Goal: Transaction & Acquisition: Book appointment/travel/reservation

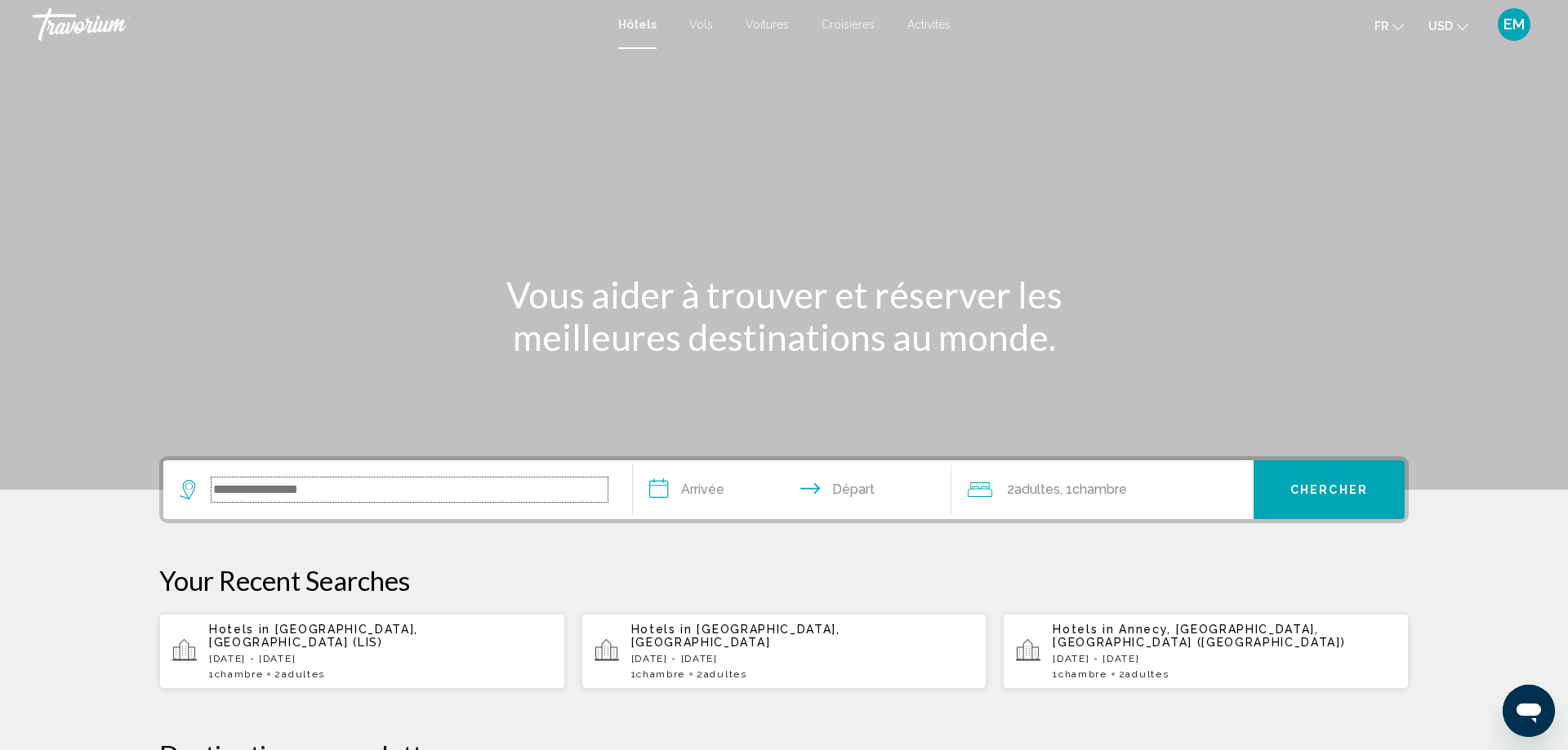
click at [298, 491] on input "Search widget" at bounding box center [409, 490] width 396 height 25
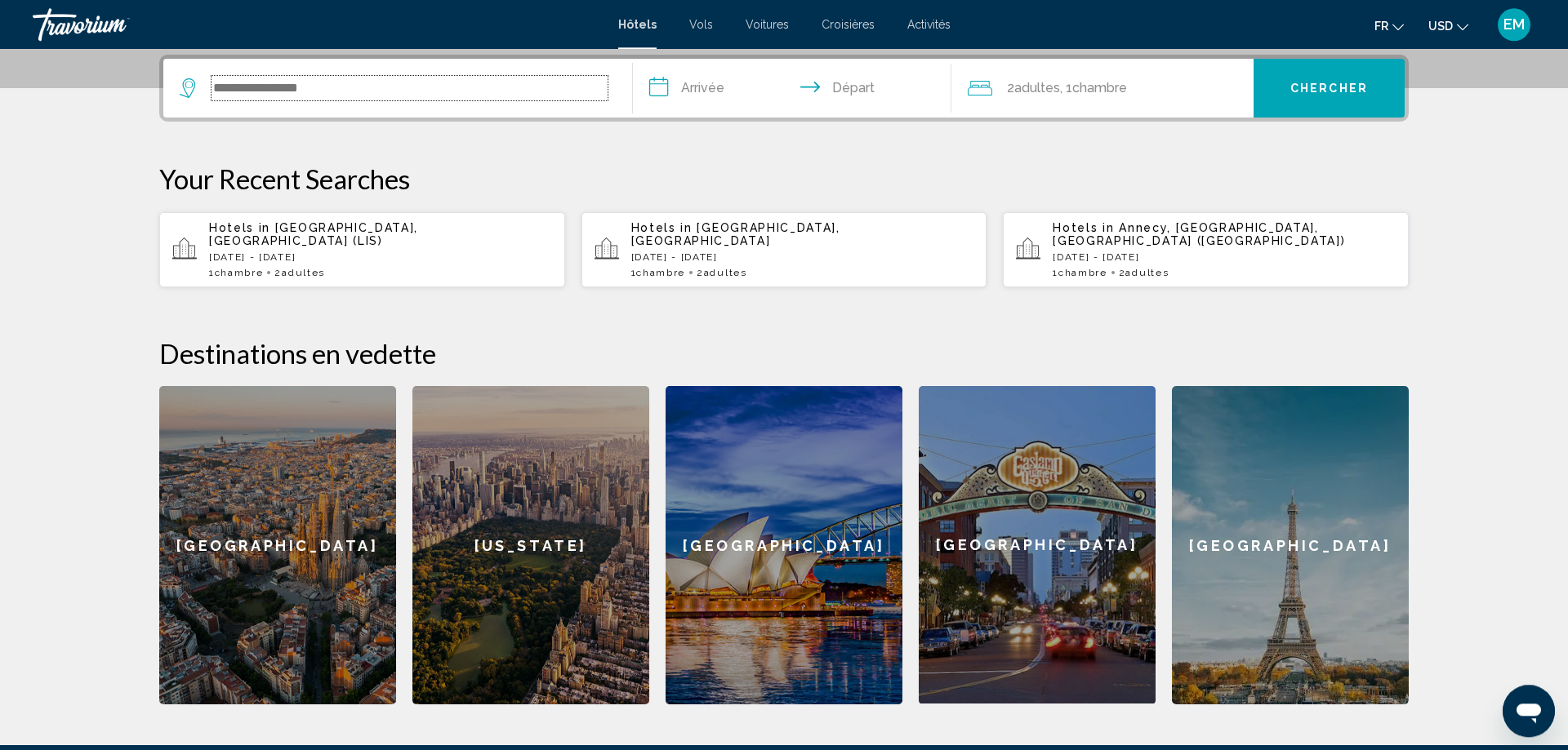
scroll to position [403, 0]
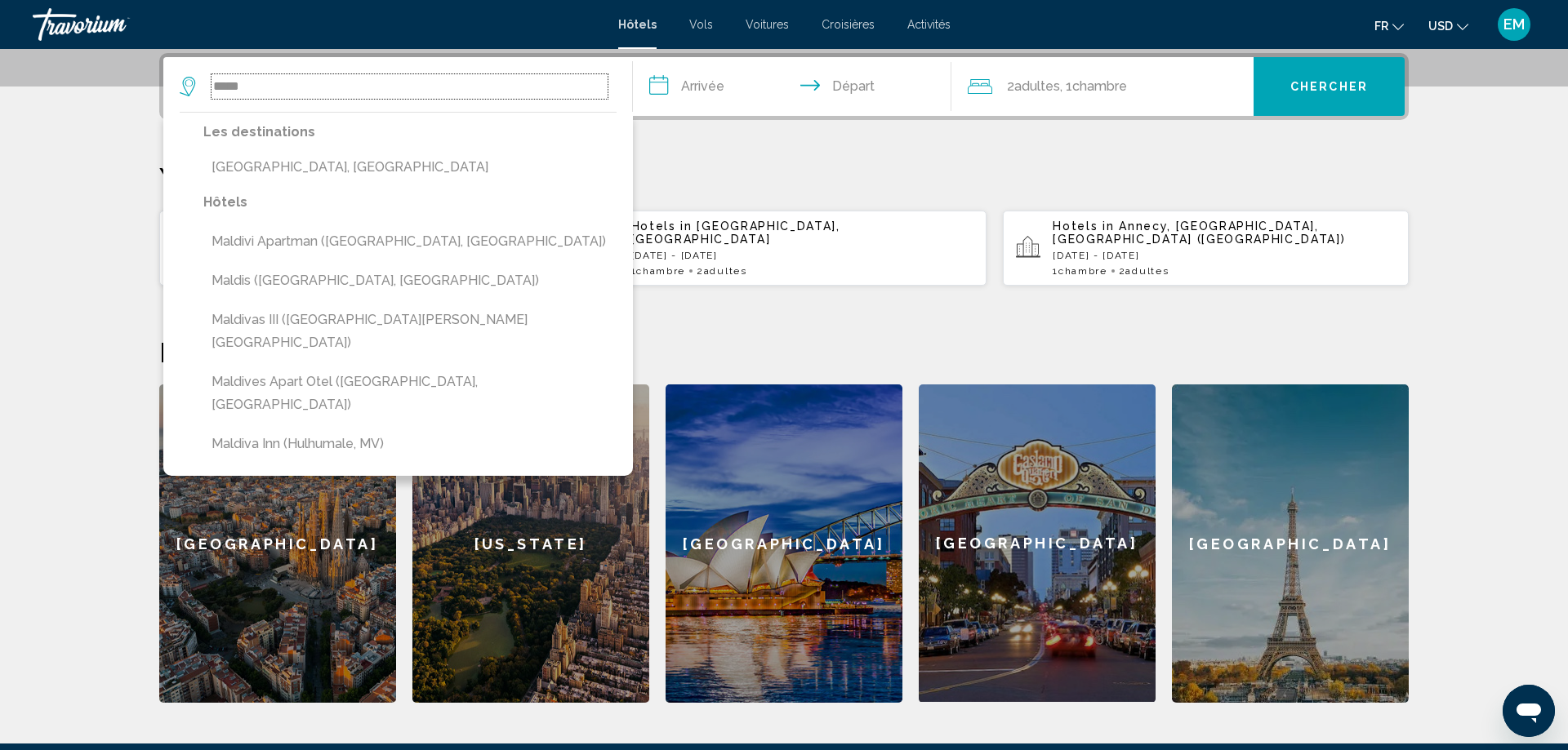
drag, startPoint x: 295, startPoint y: 90, endPoint x: 130, endPoint y: 89, distance: 165.0
click at [212, 89] on input "*****" at bounding box center [409, 87] width 396 height 25
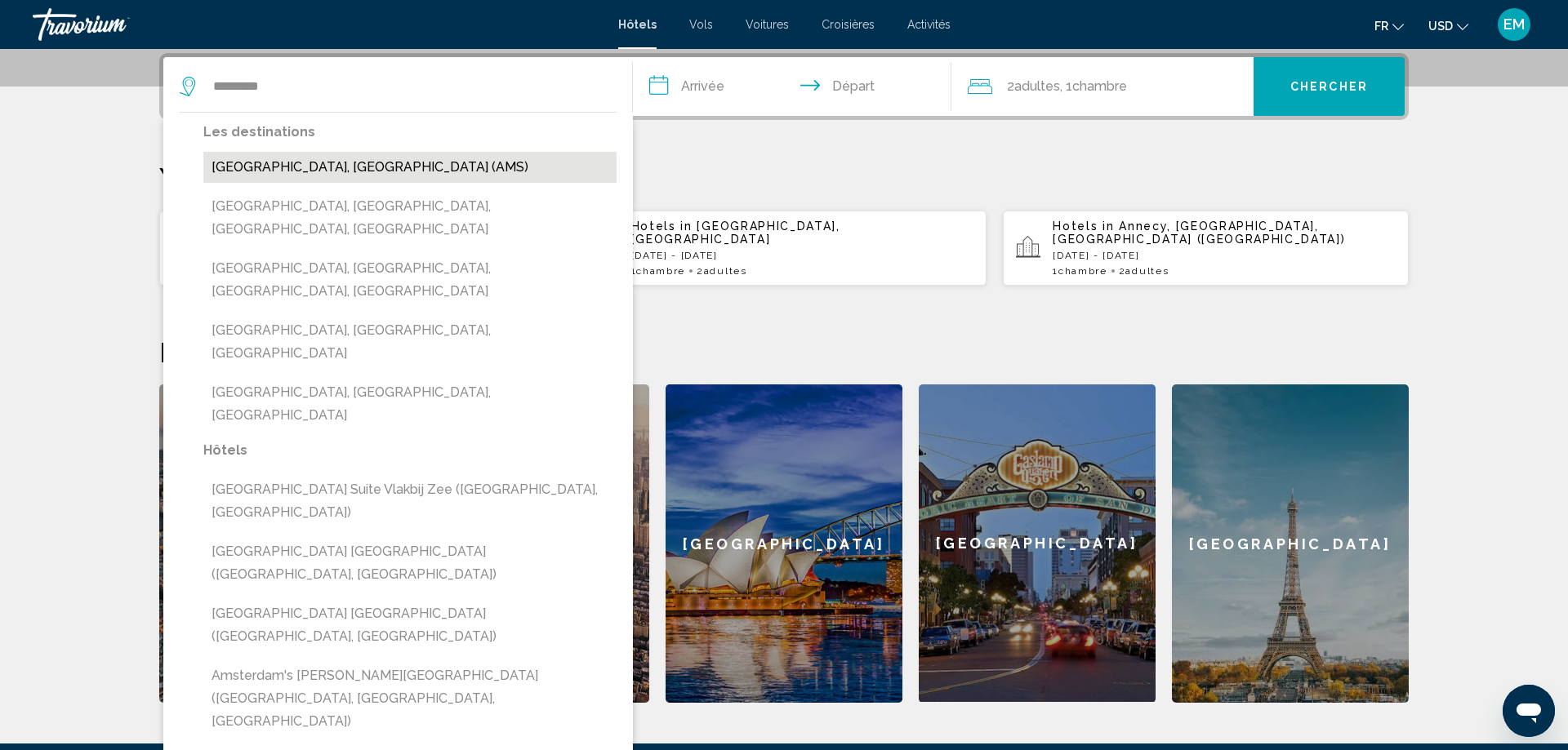
click at [293, 166] on button "[GEOGRAPHIC_DATA], [GEOGRAPHIC_DATA] (AMS)" at bounding box center [410, 166] width 413 height 31
type input "**********"
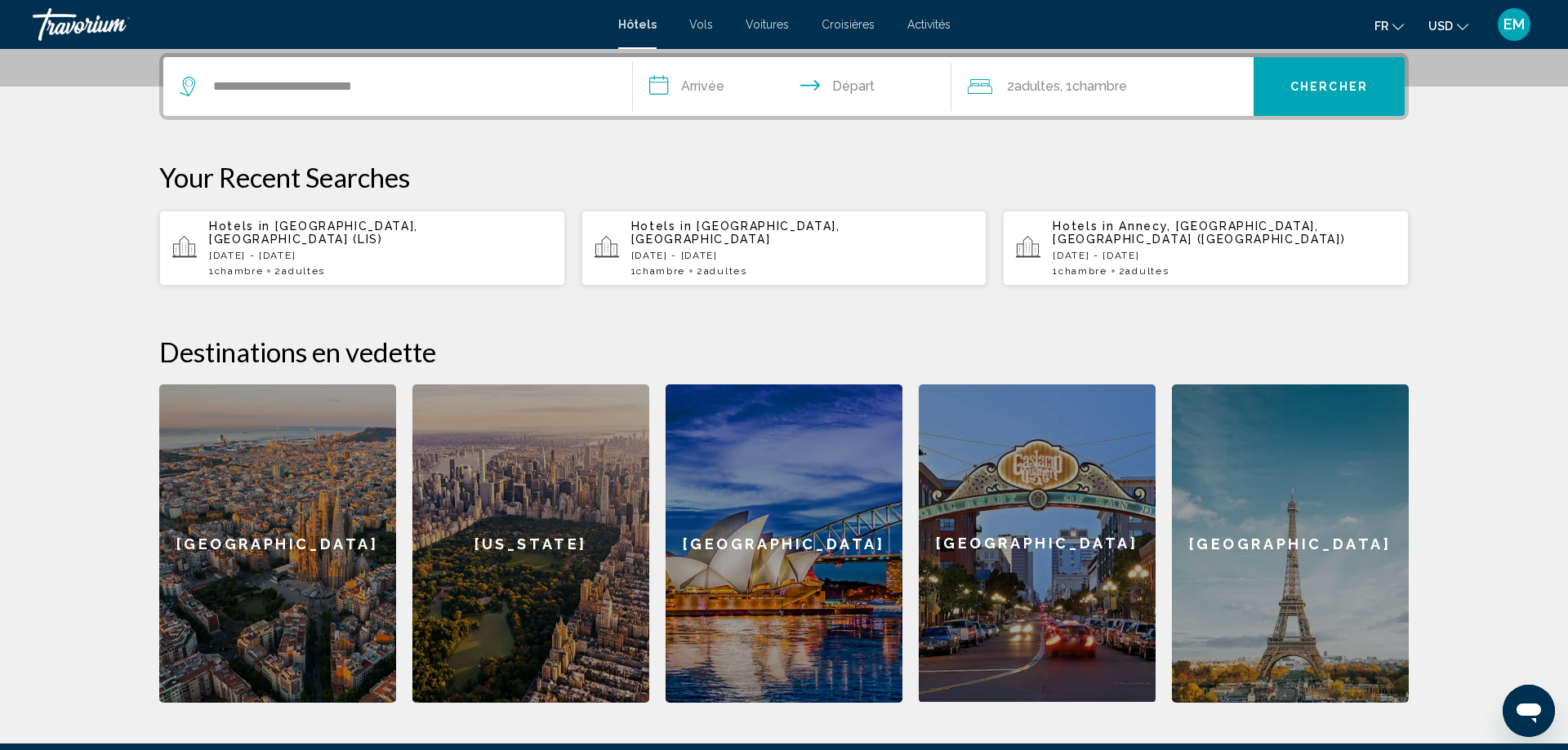
click at [711, 93] on input "**********" at bounding box center [795, 89] width 325 height 64
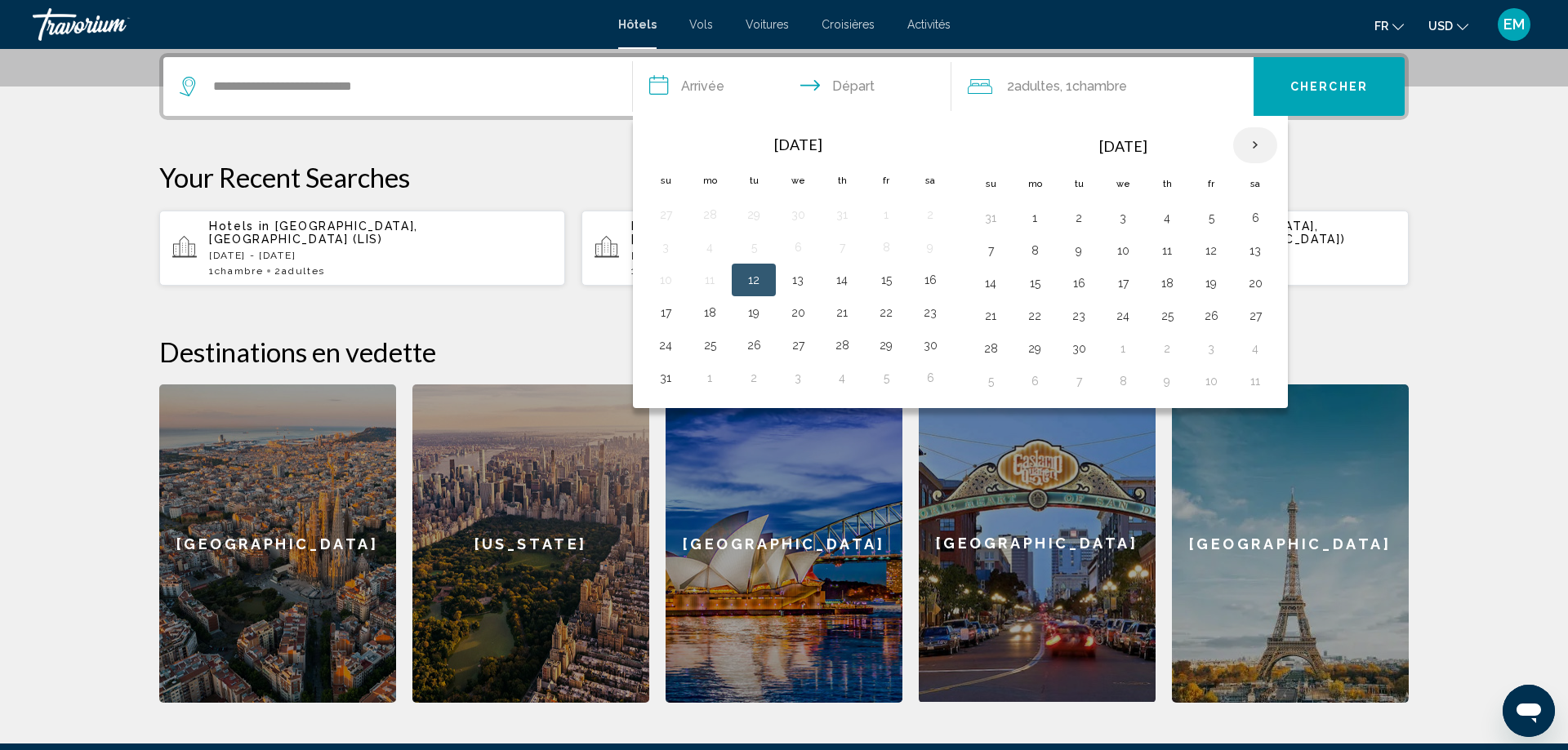
click at [1252, 142] on th "Next month" at bounding box center [1255, 145] width 44 height 36
click at [991, 320] on button "19" at bounding box center [990, 316] width 26 height 23
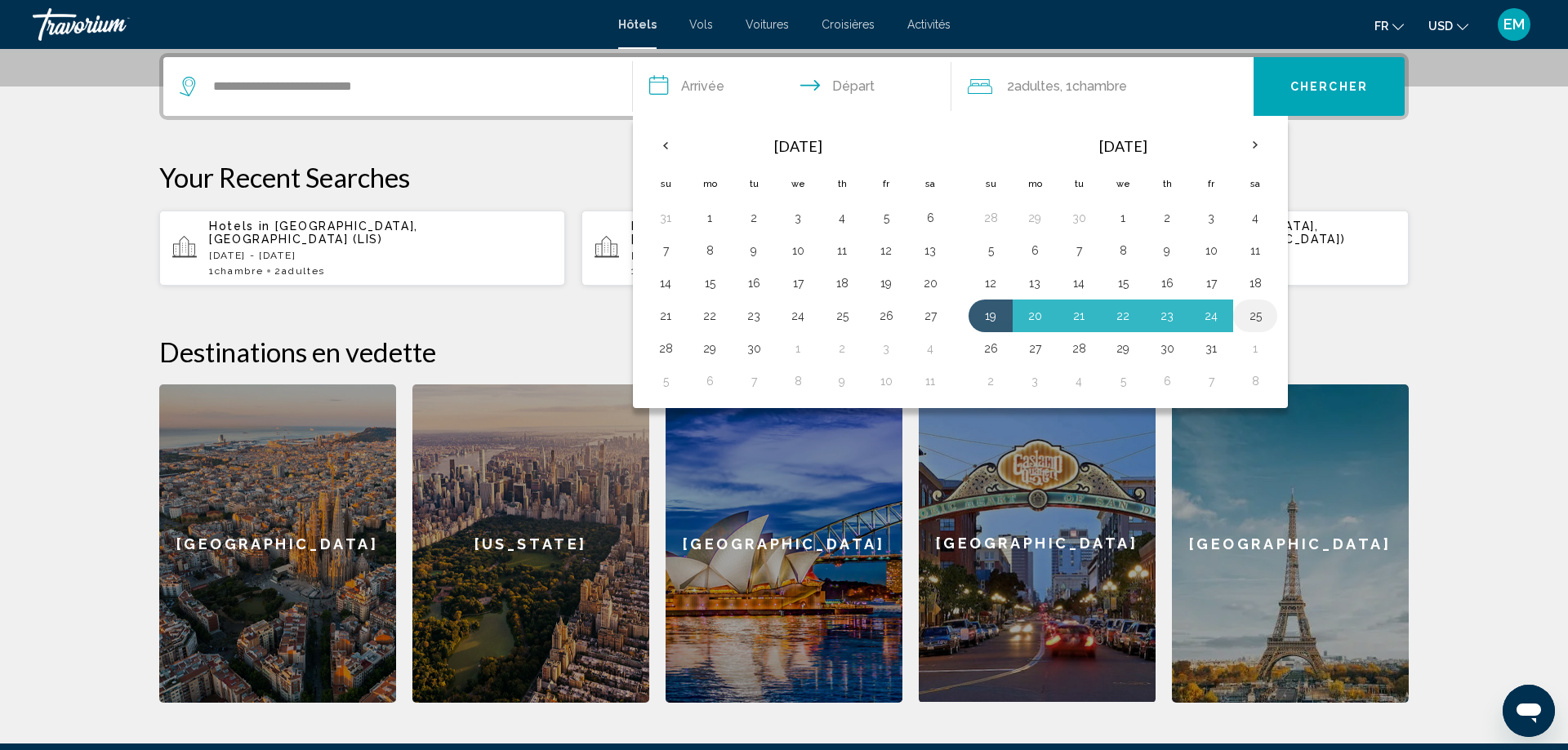
click at [1255, 313] on button "25" at bounding box center [1254, 316] width 26 height 23
type input "**********"
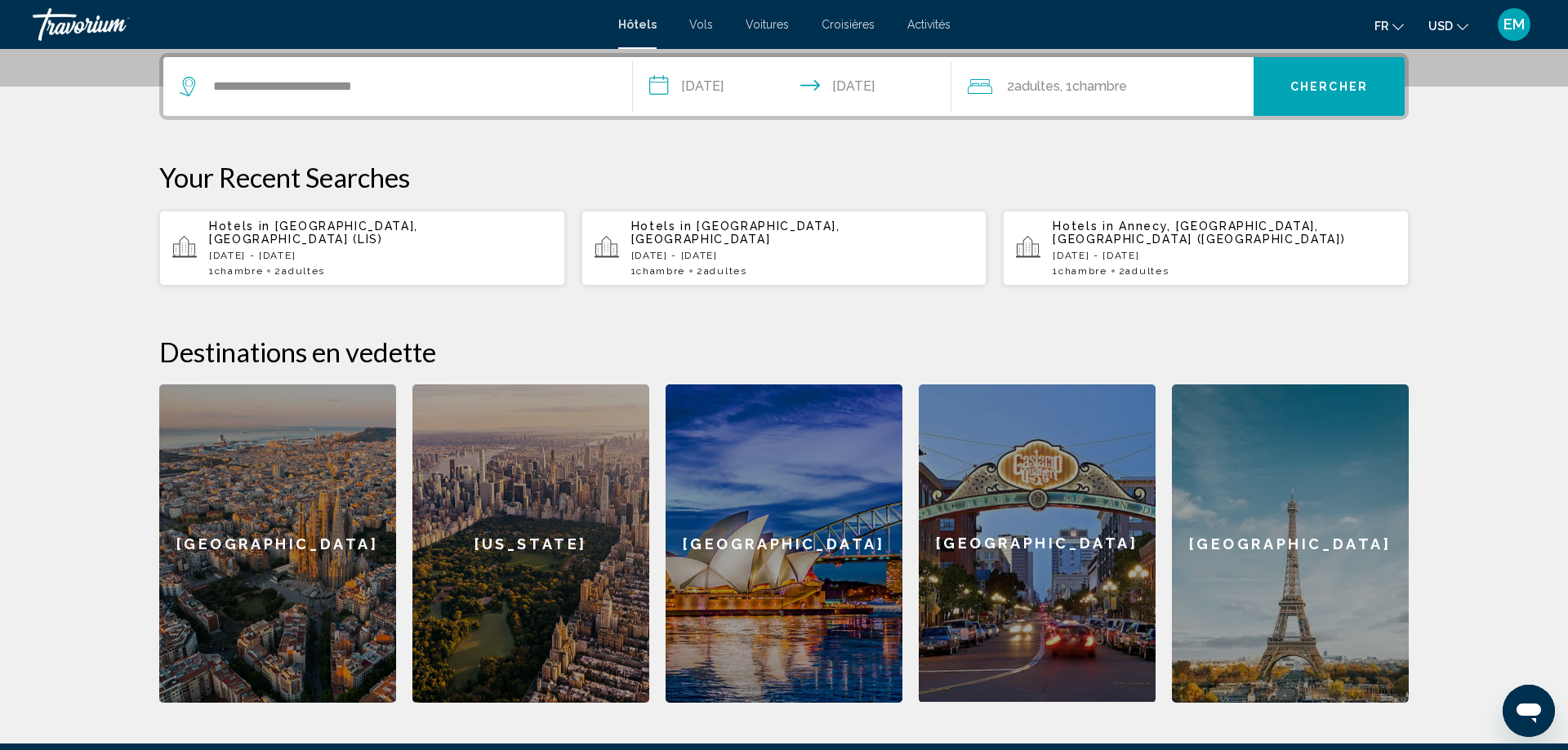
click at [1294, 93] on span "Chercher" at bounding box center [1329, 87] width 78 height 13
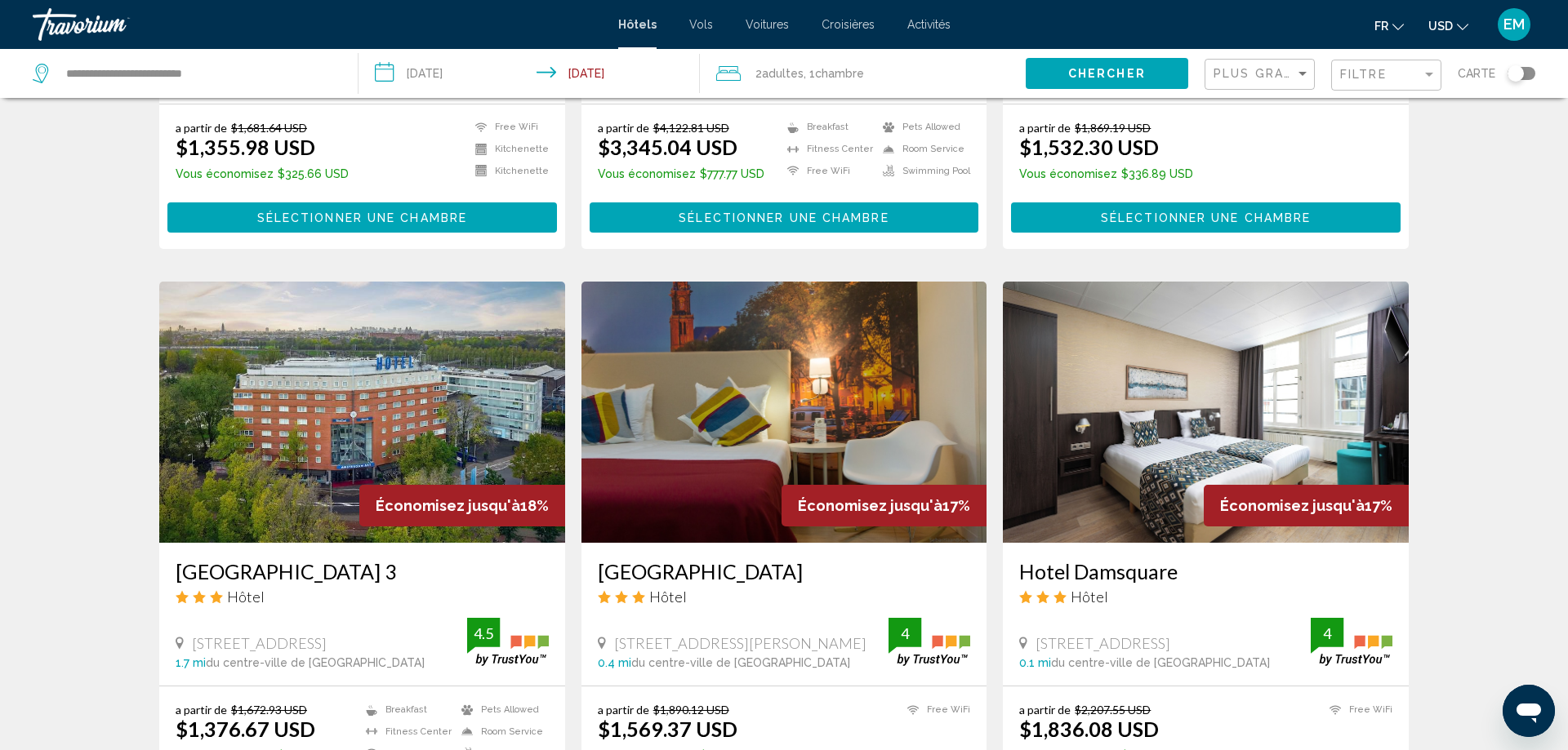
scroll to position [1999, 0]
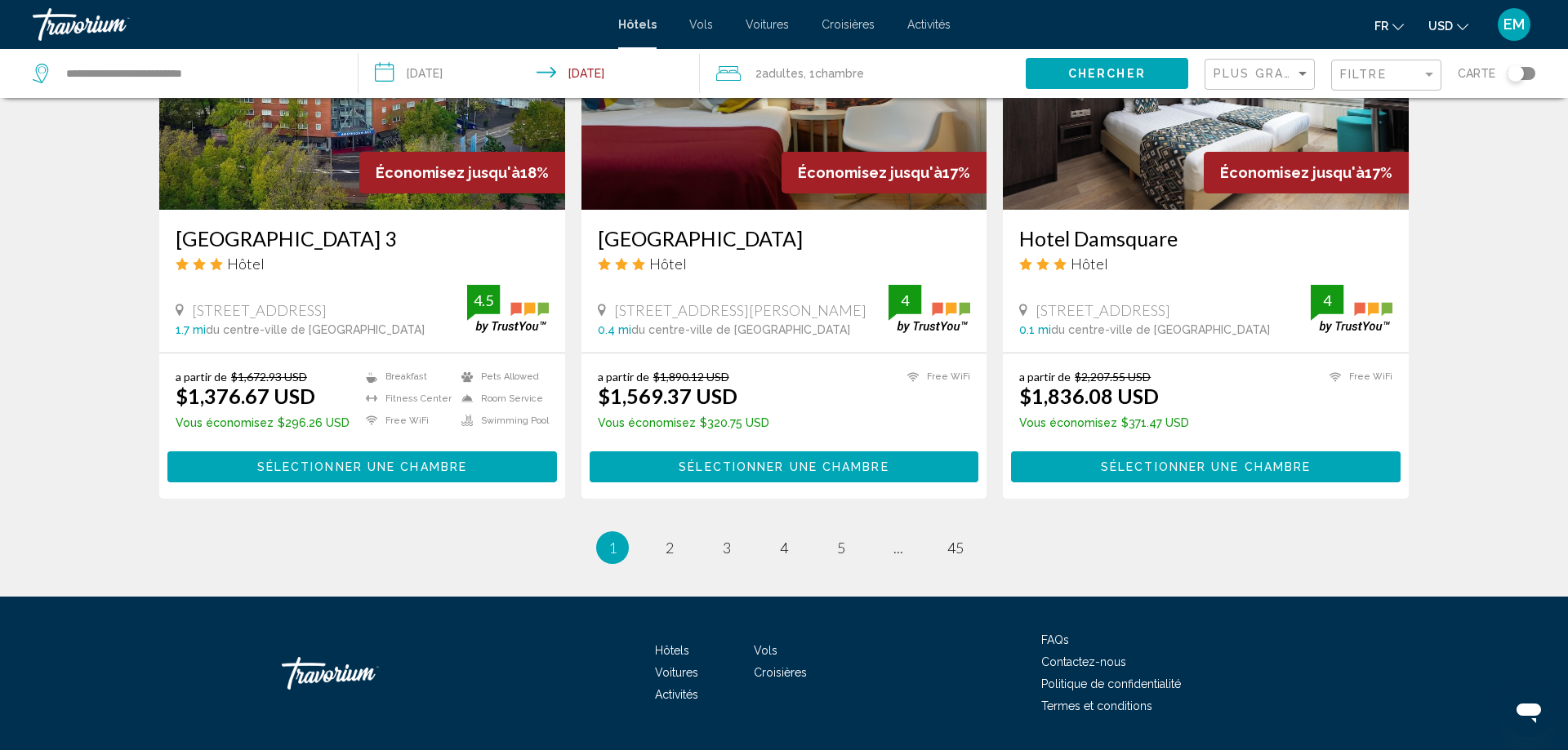
click at [1375, 88] on div "Filtre" at bounding box center [1388, 75] width 97 height 30
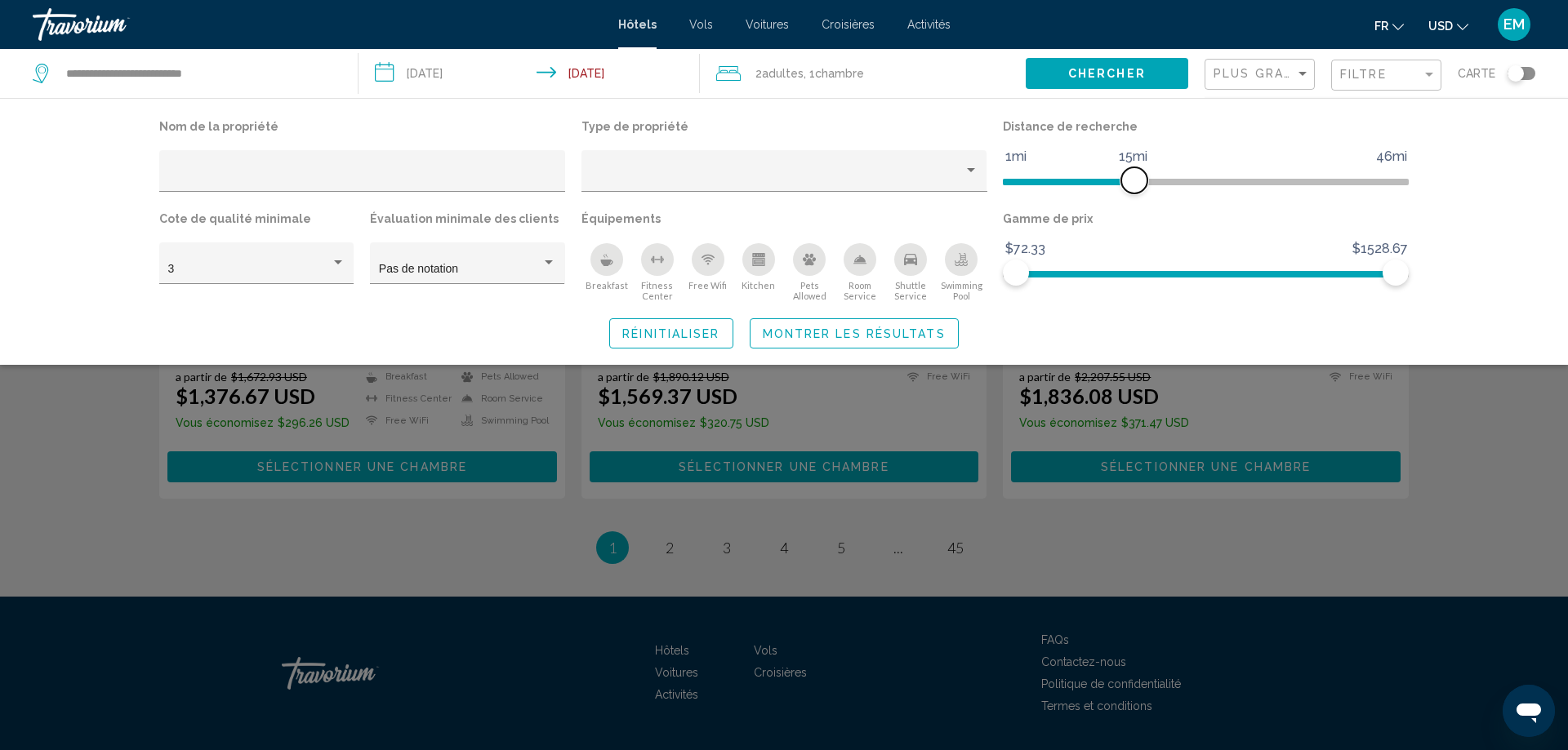
drag, startPoint x: 1238, startPoint y: 183, endPoint x: 1132, endPoint y: 188, distance: 106.1
click at [1132, 188] on span "Hotel Filters" at bounding box center [1134, 180] width 26 height 26
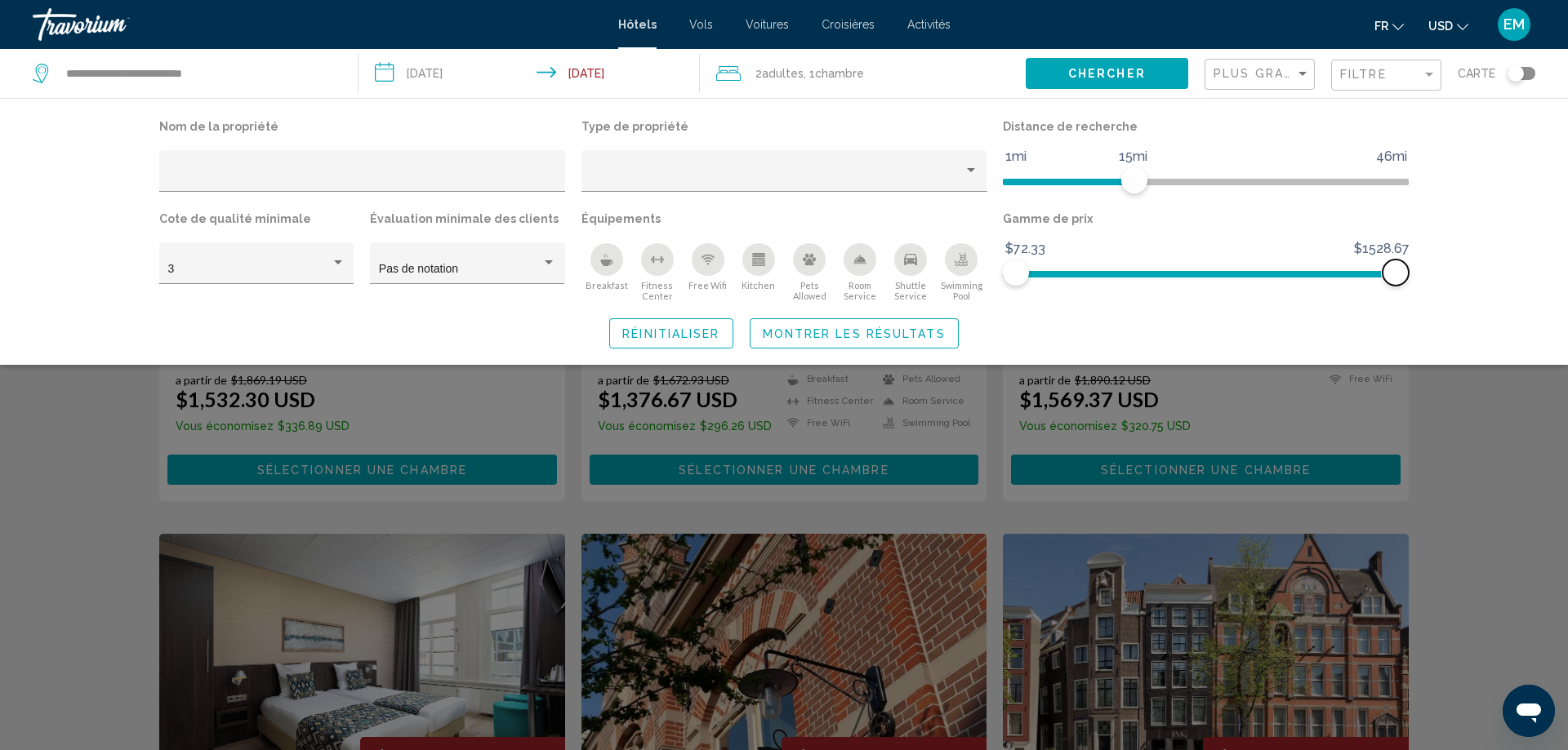
drag, startPoint x: 1384, startPoint y: 269, endPoint x: 1475, endPoint y: 286, distance: 92.6
click at [1475, 286] on div "Nom de la propriété Type de propriété Distance de recherche 1mi 46mi 15mi Cote …" at bounding box center [784, 231] width 1568 height 267
click at [93, 499] on div "Search widget" at bounding box center [784, 498] width 1568 height 506
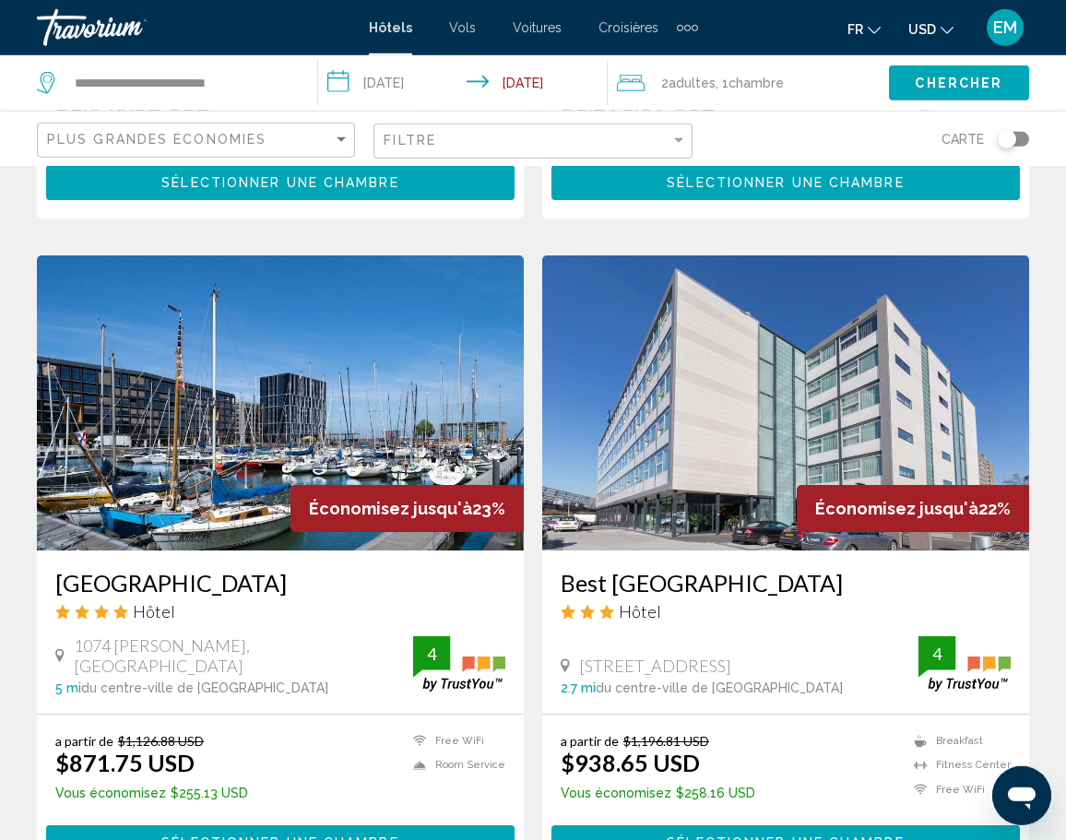
scroll to position [663, 0]
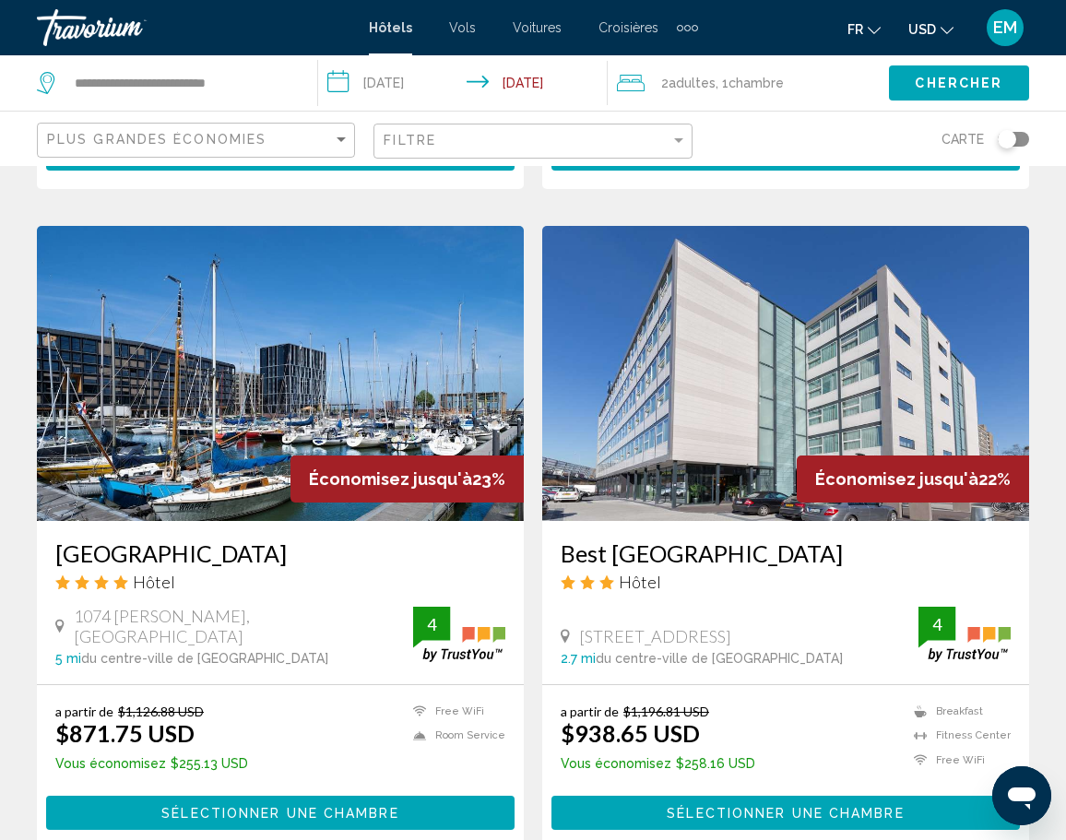
click at [936, 28] on span "USD" at bounding box center [922, 29] width 28 height 15
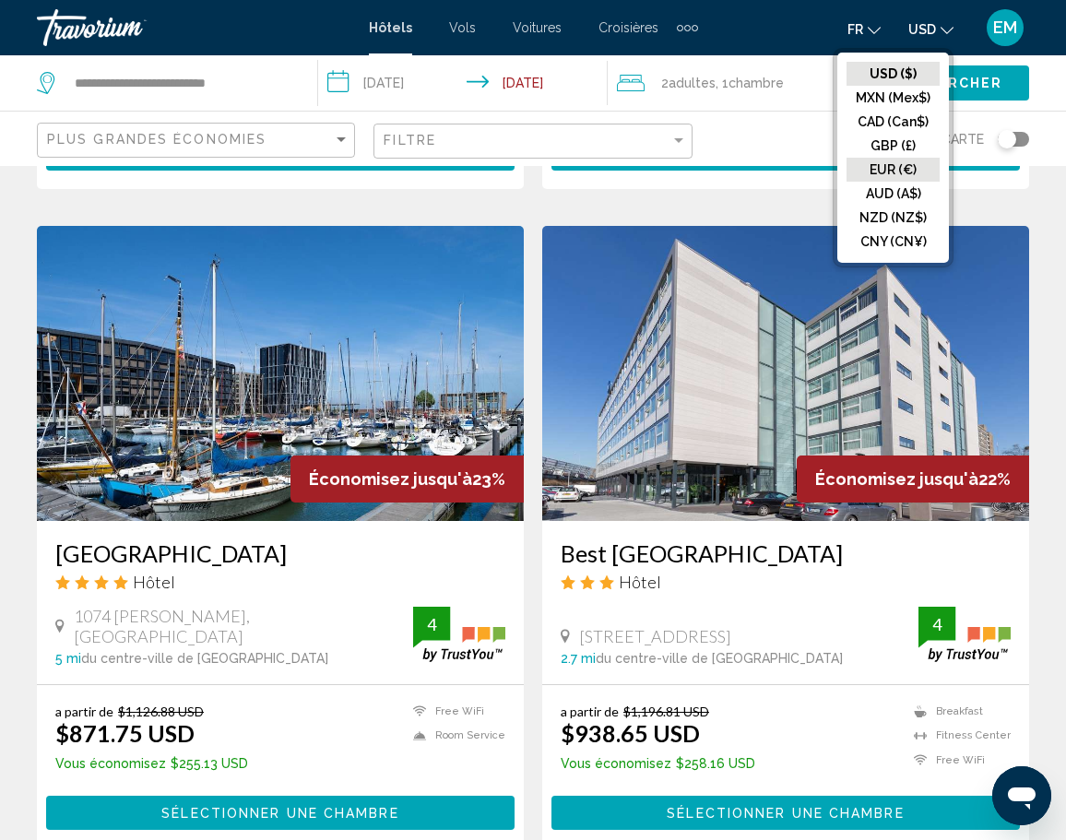
click at [906, 171] on button "EUR (€)" at bounding box center [892, 170] width 93 height 24
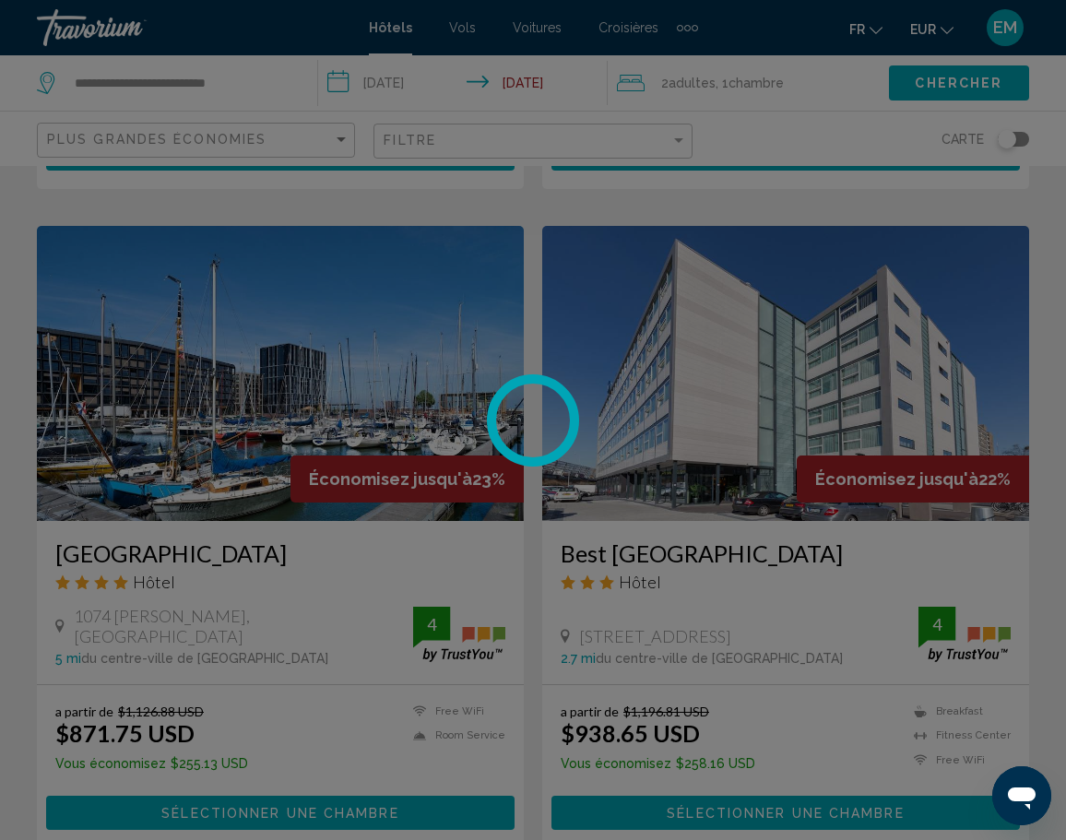
scroll to position [0, 0]
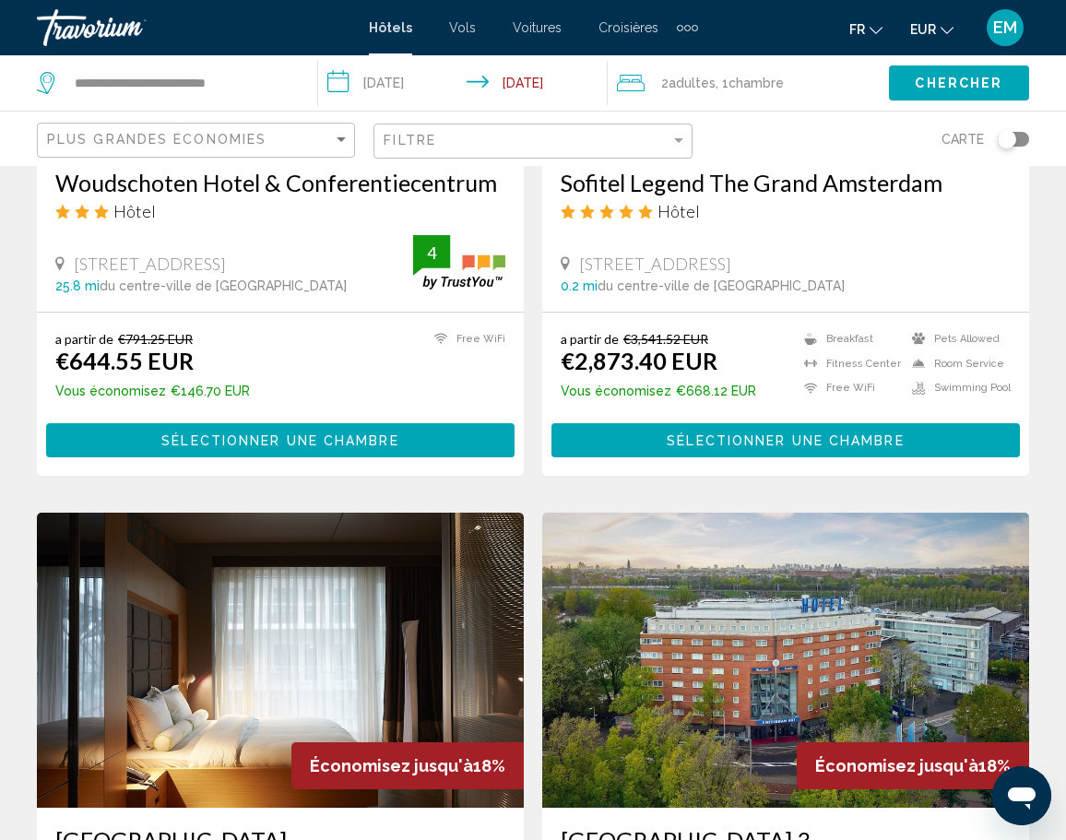
scroll to position [2633, 0]
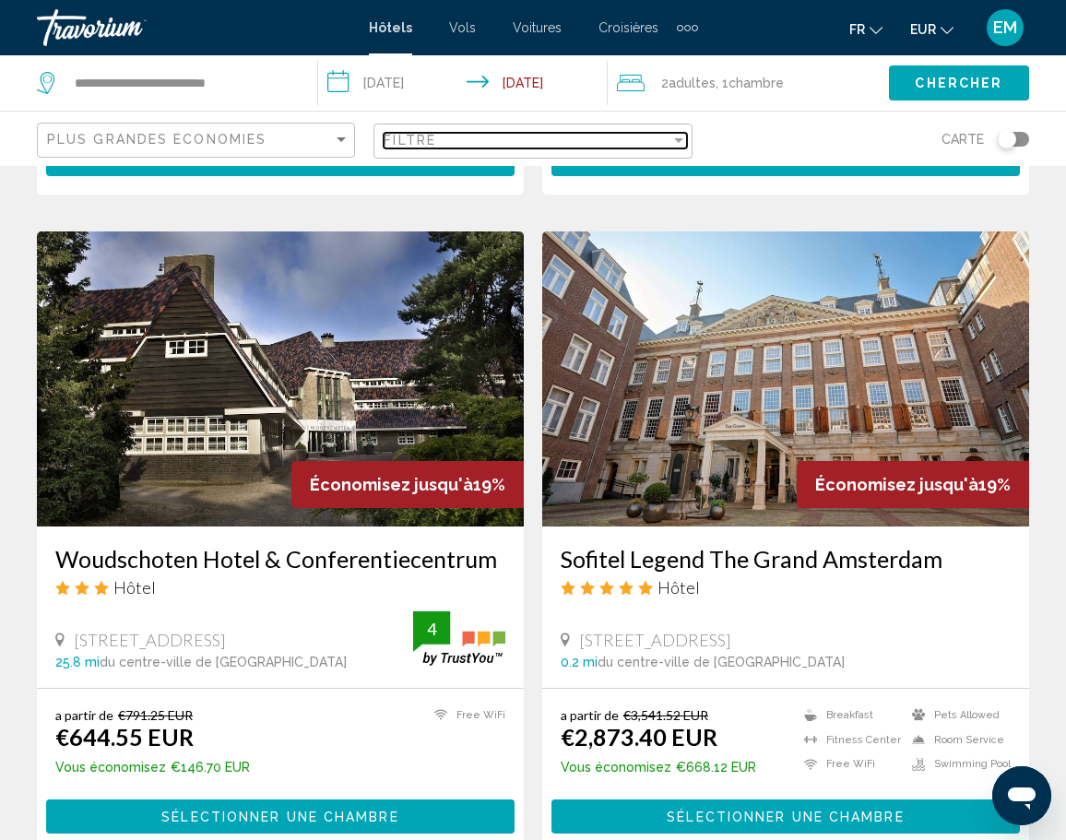
click at [630, 144] on div "Filtre" at bounding box center [526, 140] width 286 height 15
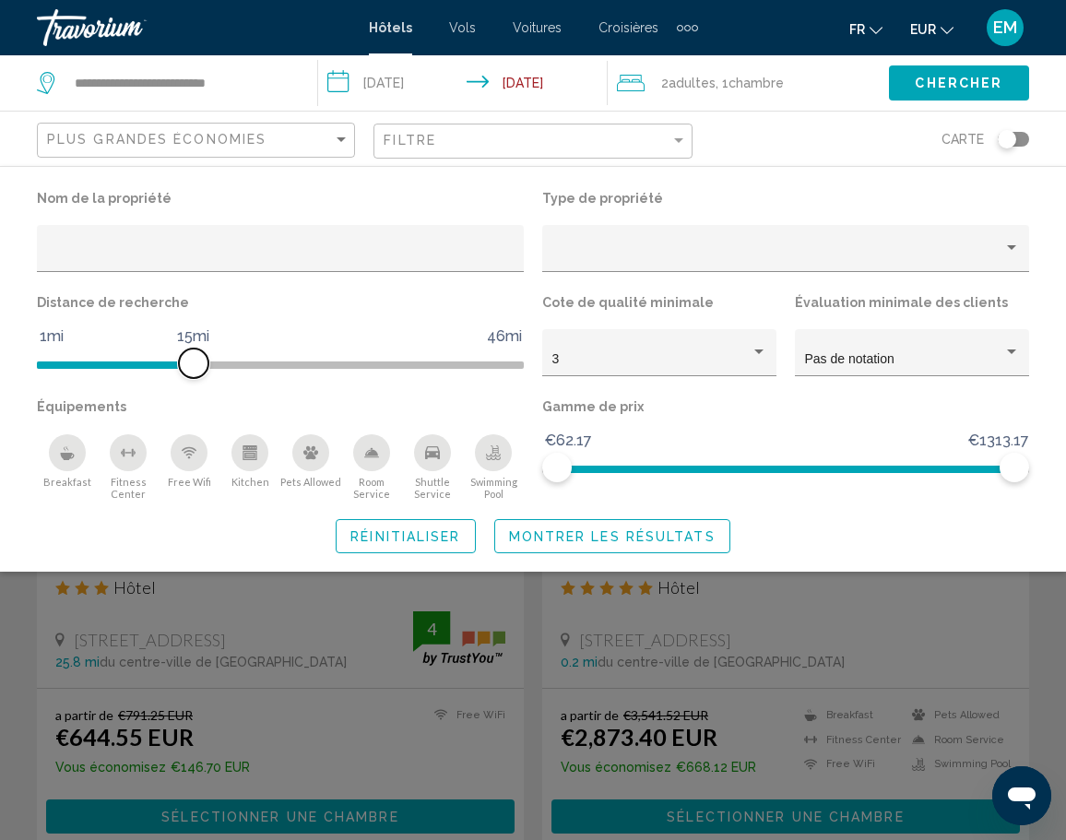
drag, startPoint x: 337, startPoint y: 369, endPoint x: 198, endPoint y: 371, distance: 139.2
click at [198, 371] on span "Hotel Filters" at bounding box center [193, 362] width 29 height 29
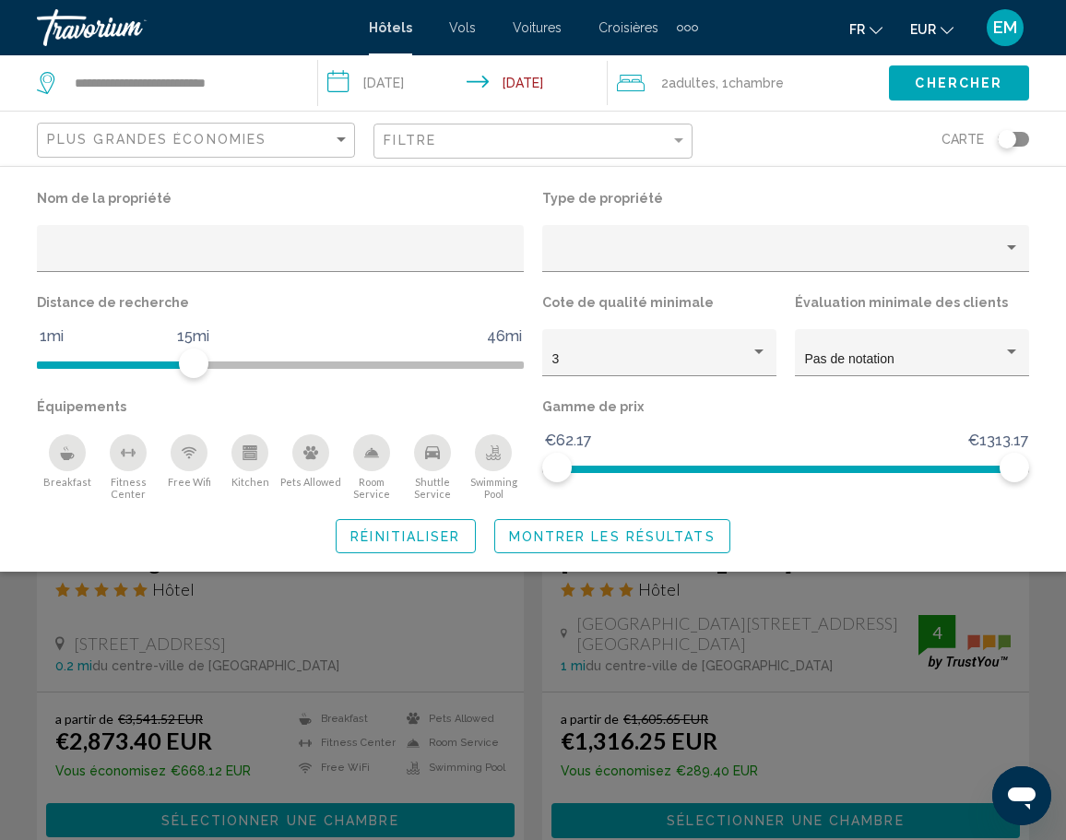
click at [605, 536] on span "Montrer les résultats" at bounding box center [612, 536] width 206 height 15
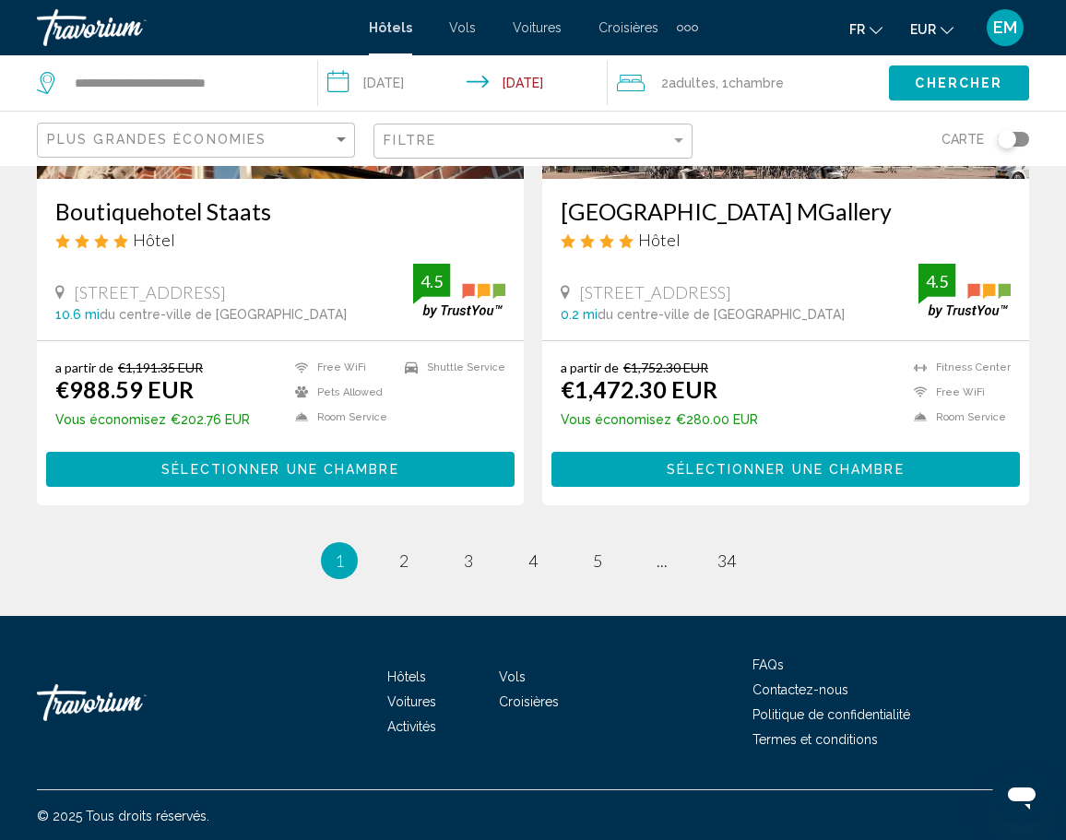
scroll to position [3263, 0]
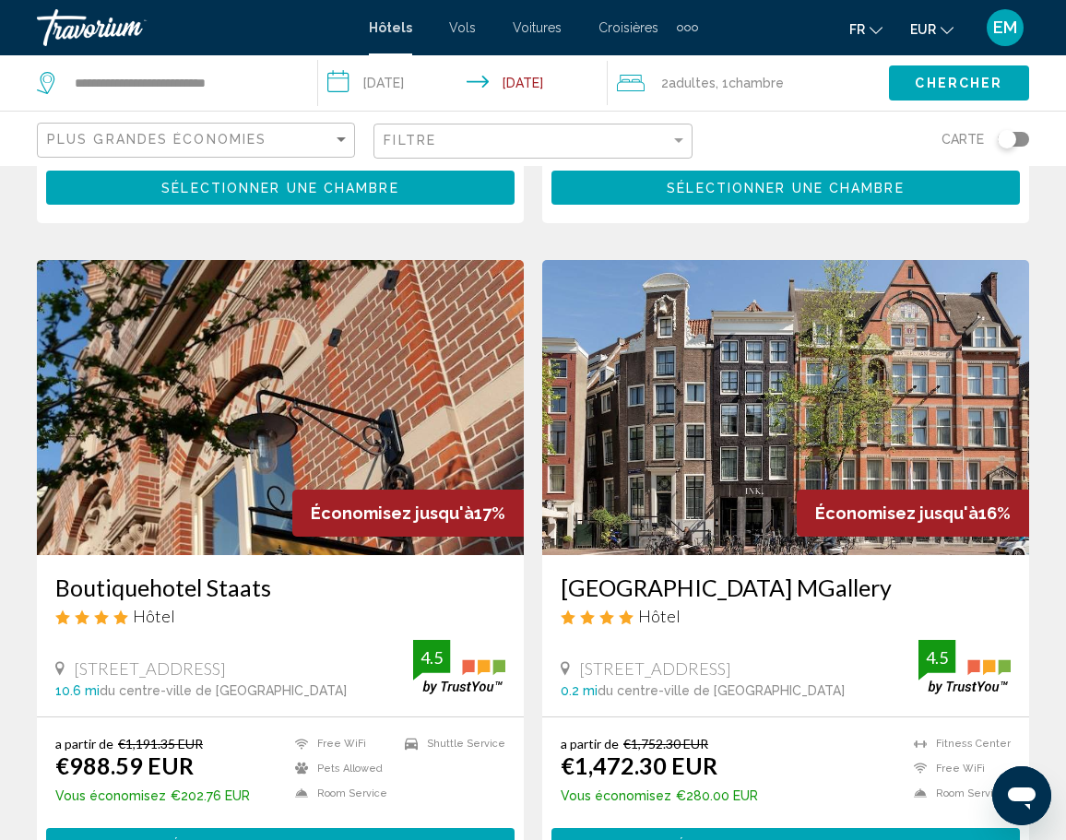
click at [185, 584] on h3 "Boutiquehotel Staats" at bounding box center [280, 587] width 450 height 28
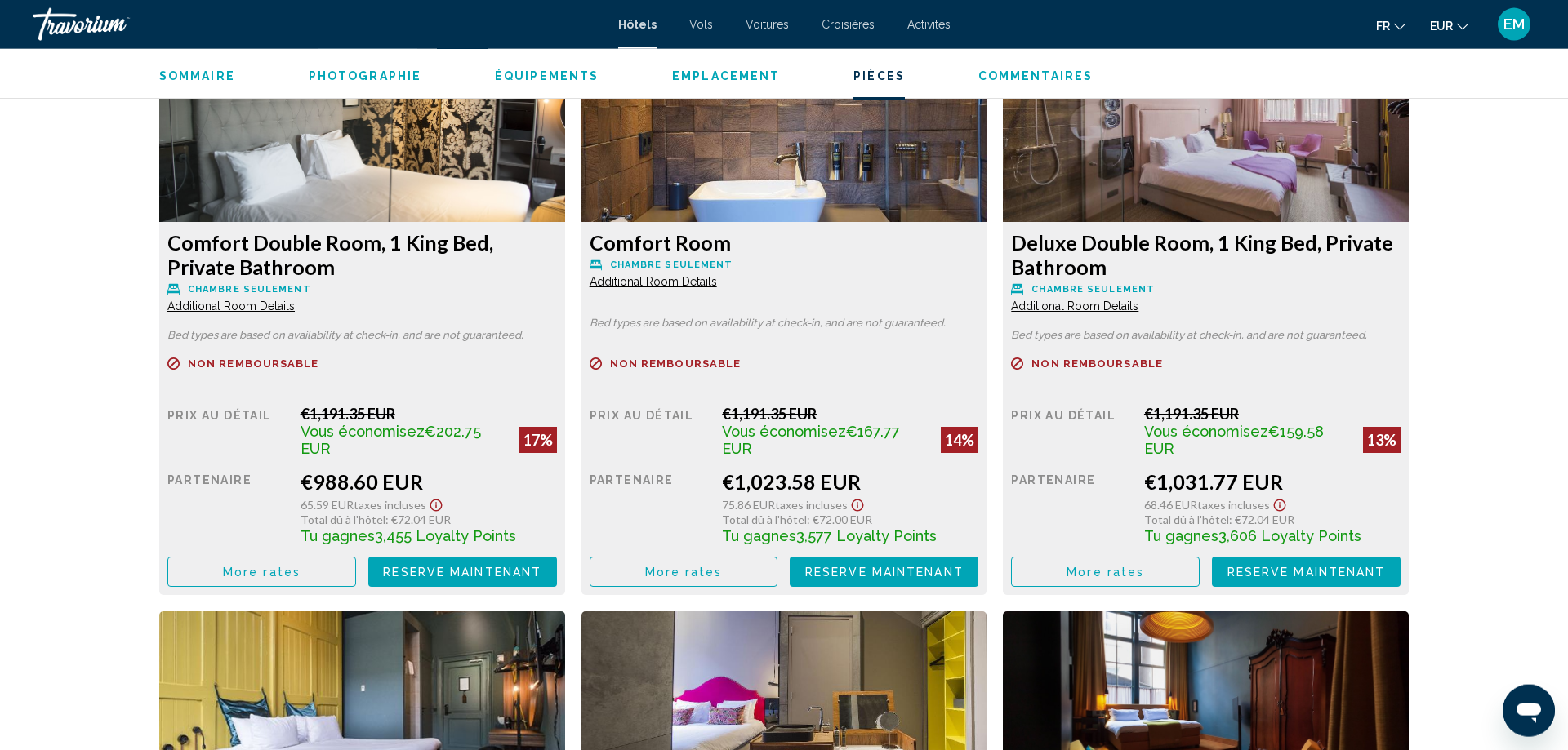
scroll to position [2256, 0]
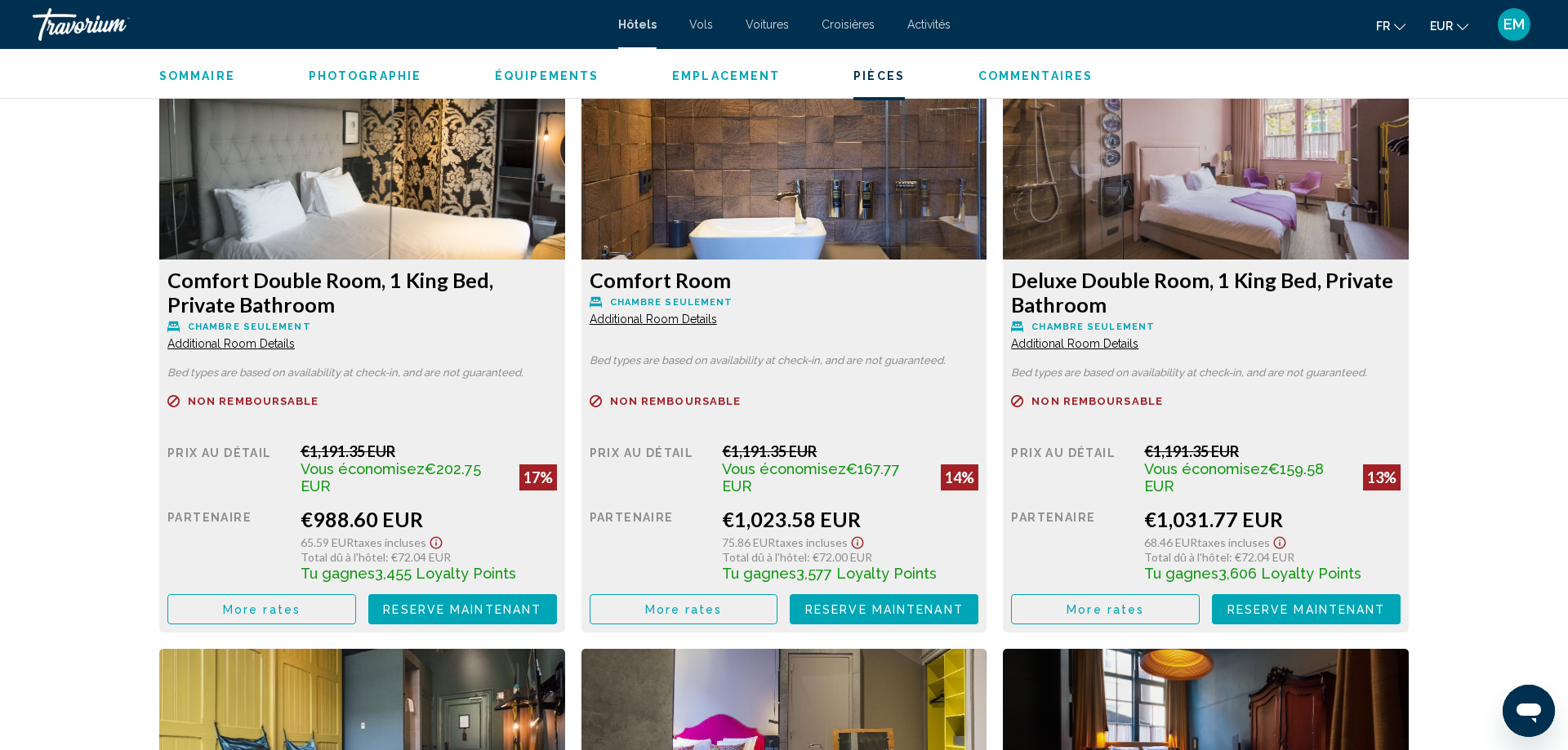
click at [275, 342] on span "Additional Room Details" at bounding box center [231, 344] width 128 height 13
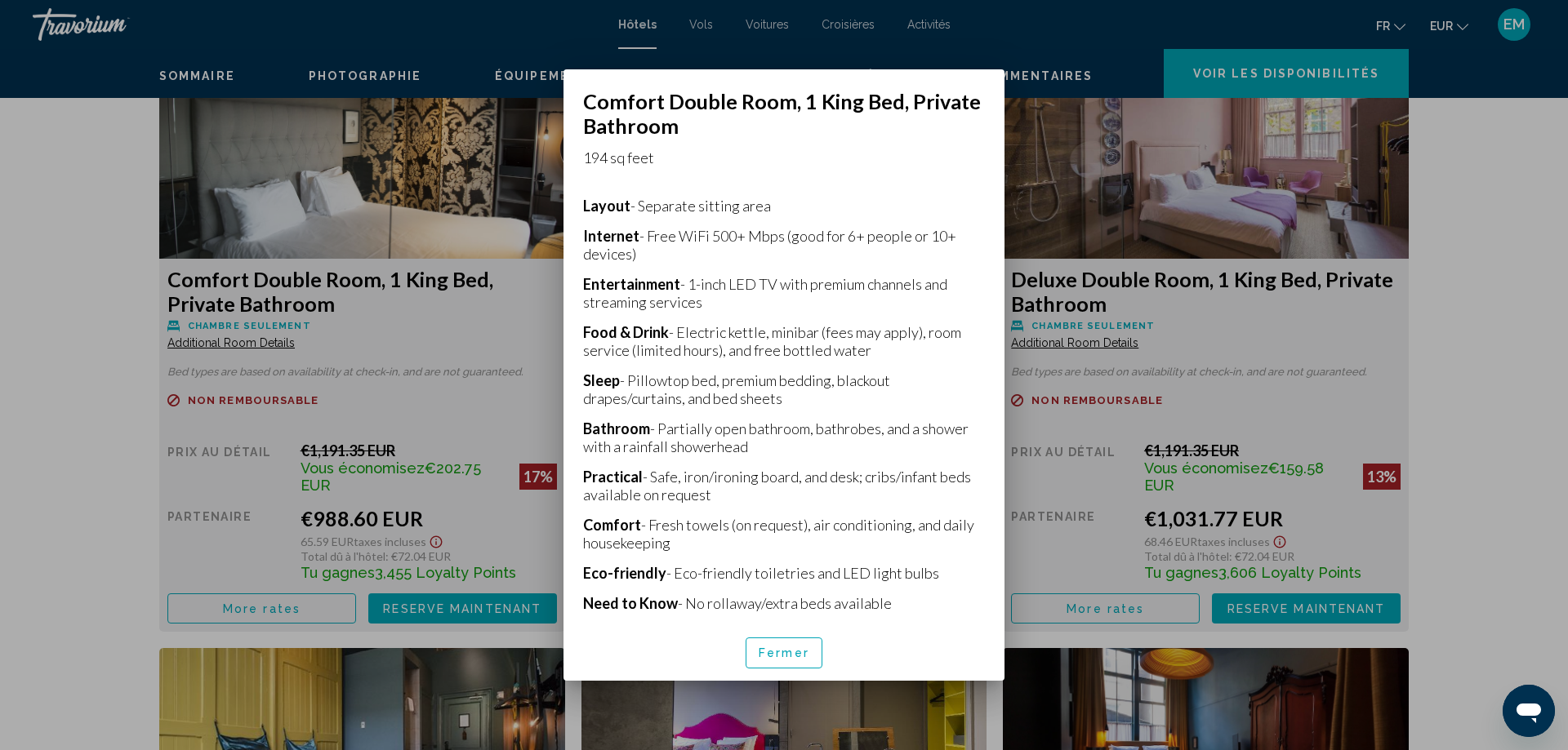
scroll to position [352, 0]
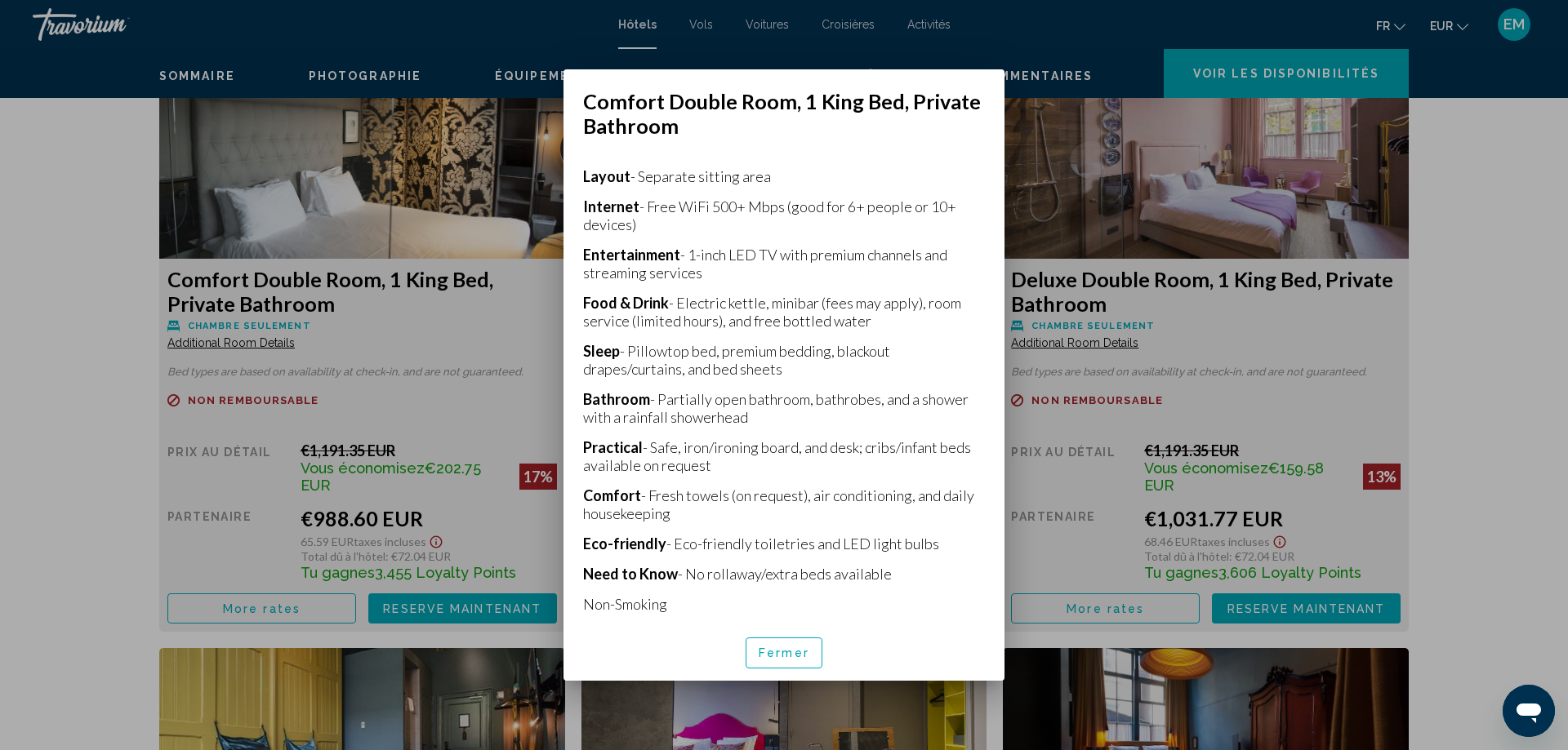
click at [363, 458] on div at bounding box center [784, 375] width 1568 height 750
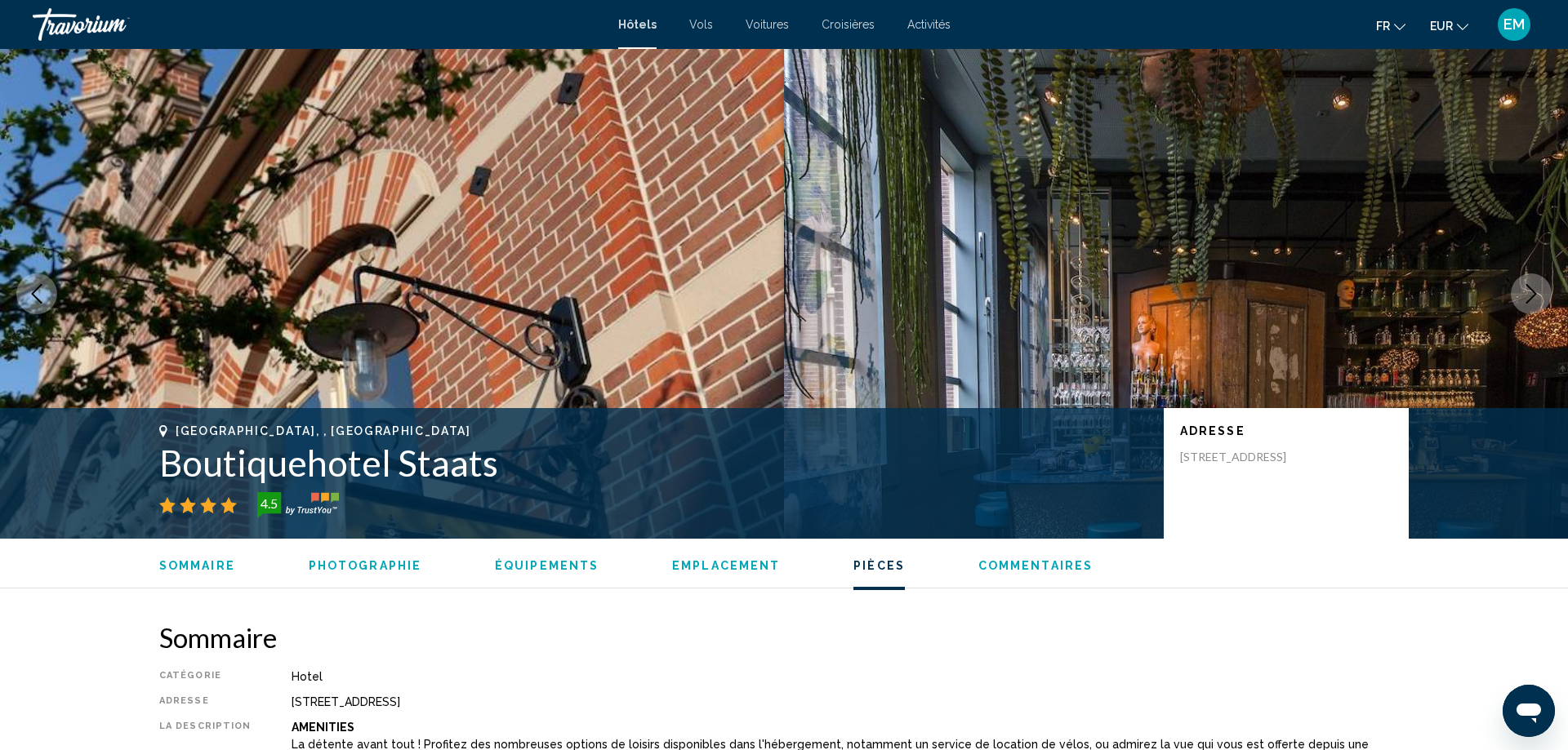
scroll to position [2257, 0]
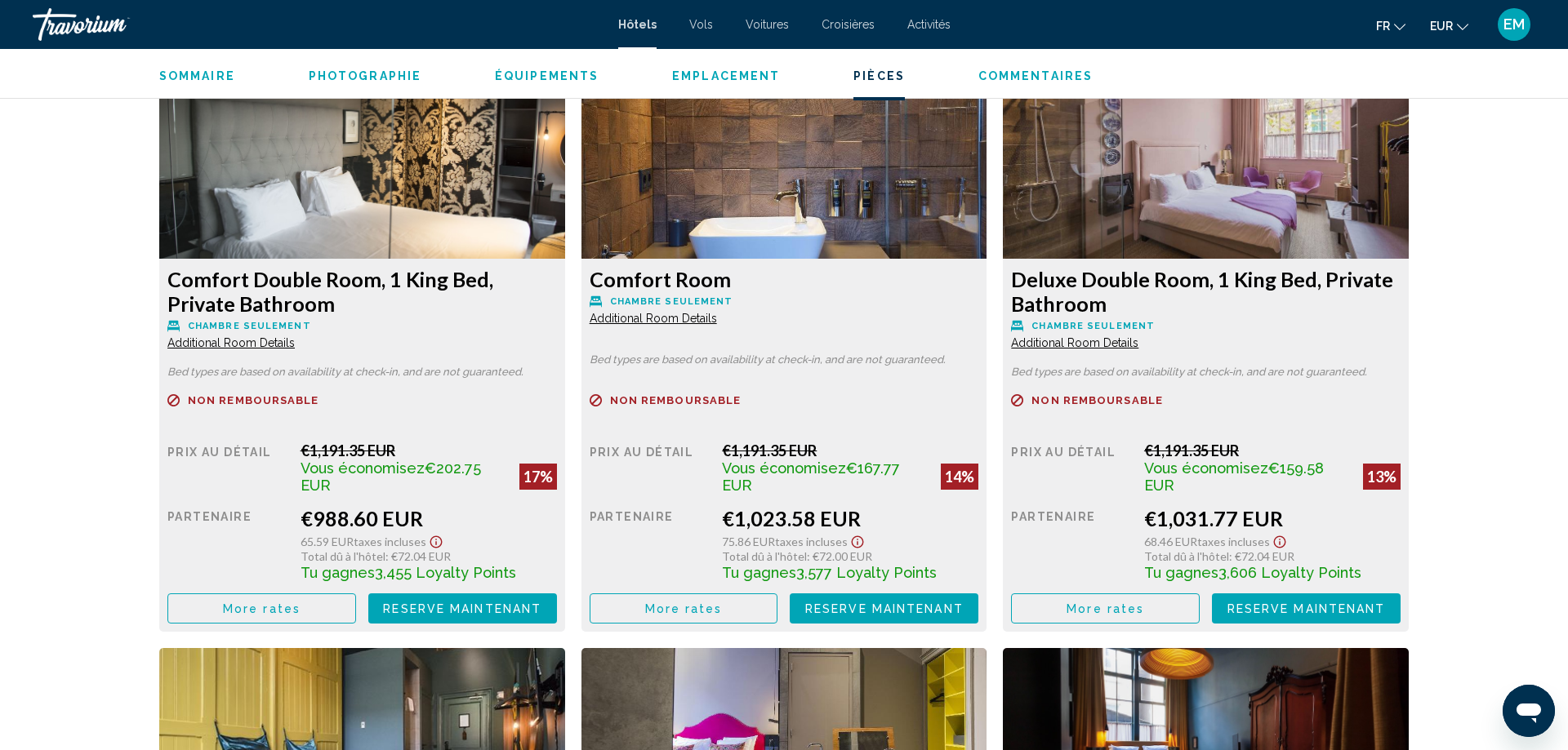
click at [557, 290] on h3 "Comfort Room" at bounding box center [362, 290] width 390 height 49
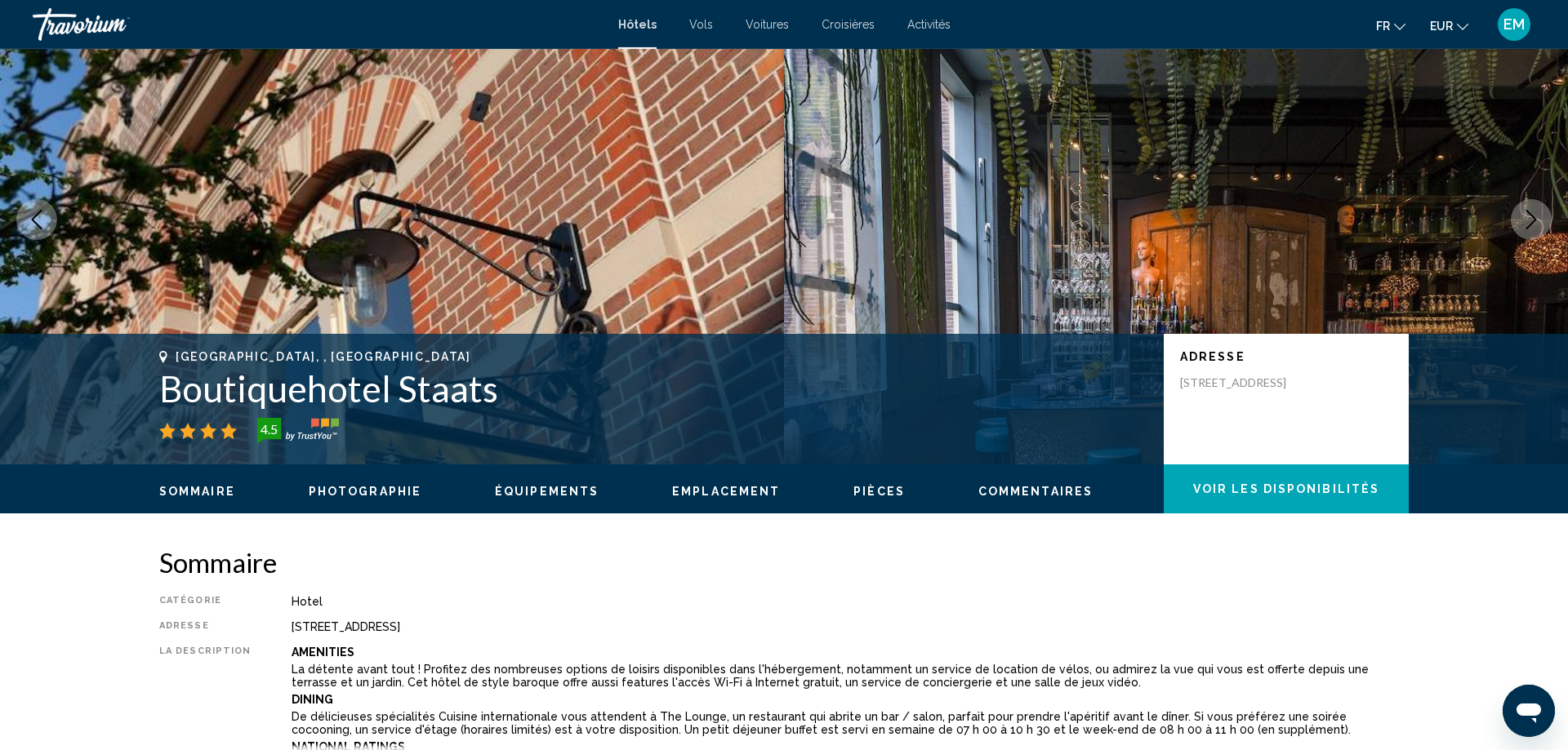
scroll to position [0, 0]
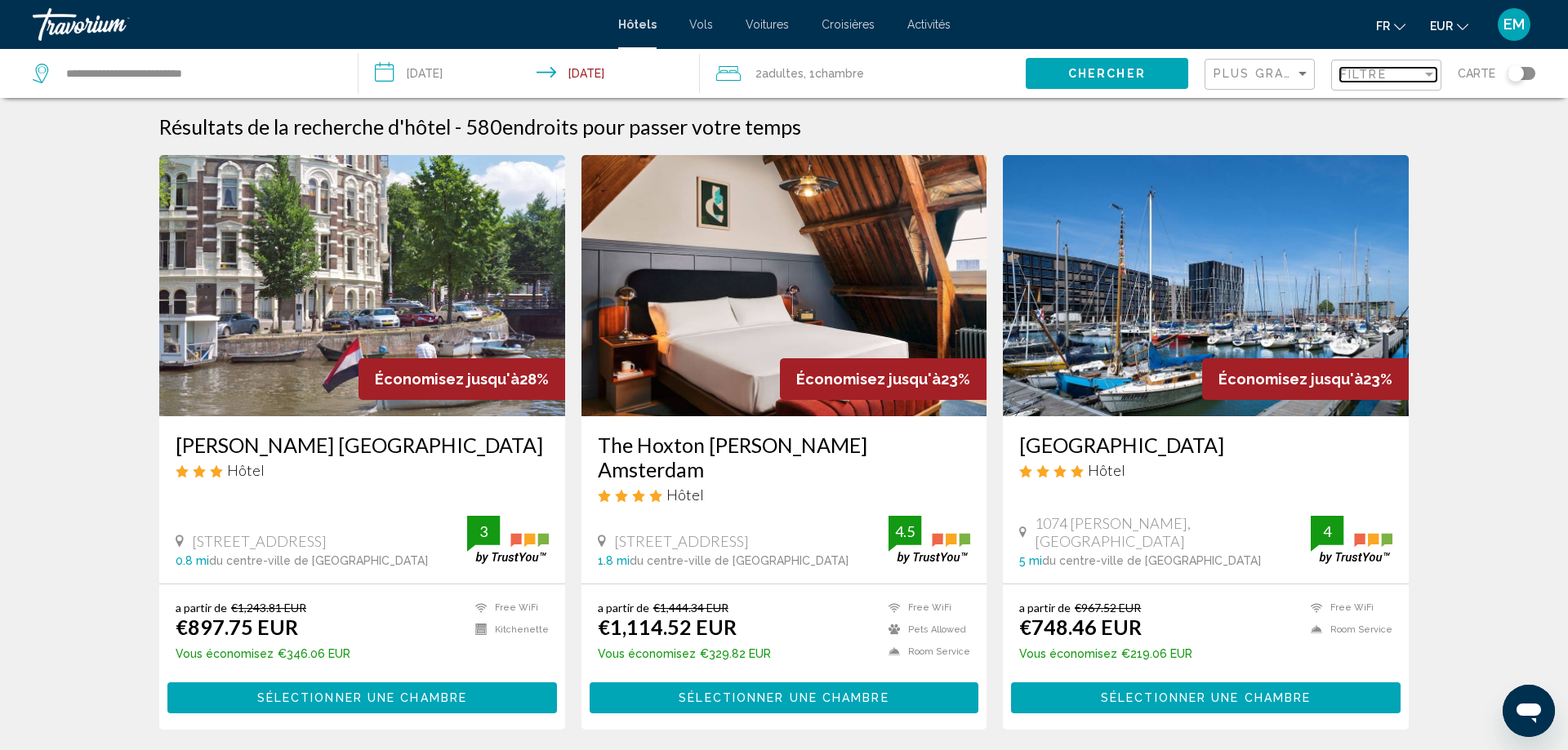
click at [1350, 69] on span "Filtre" at bounding box center [1363, 74] width 47 height 13
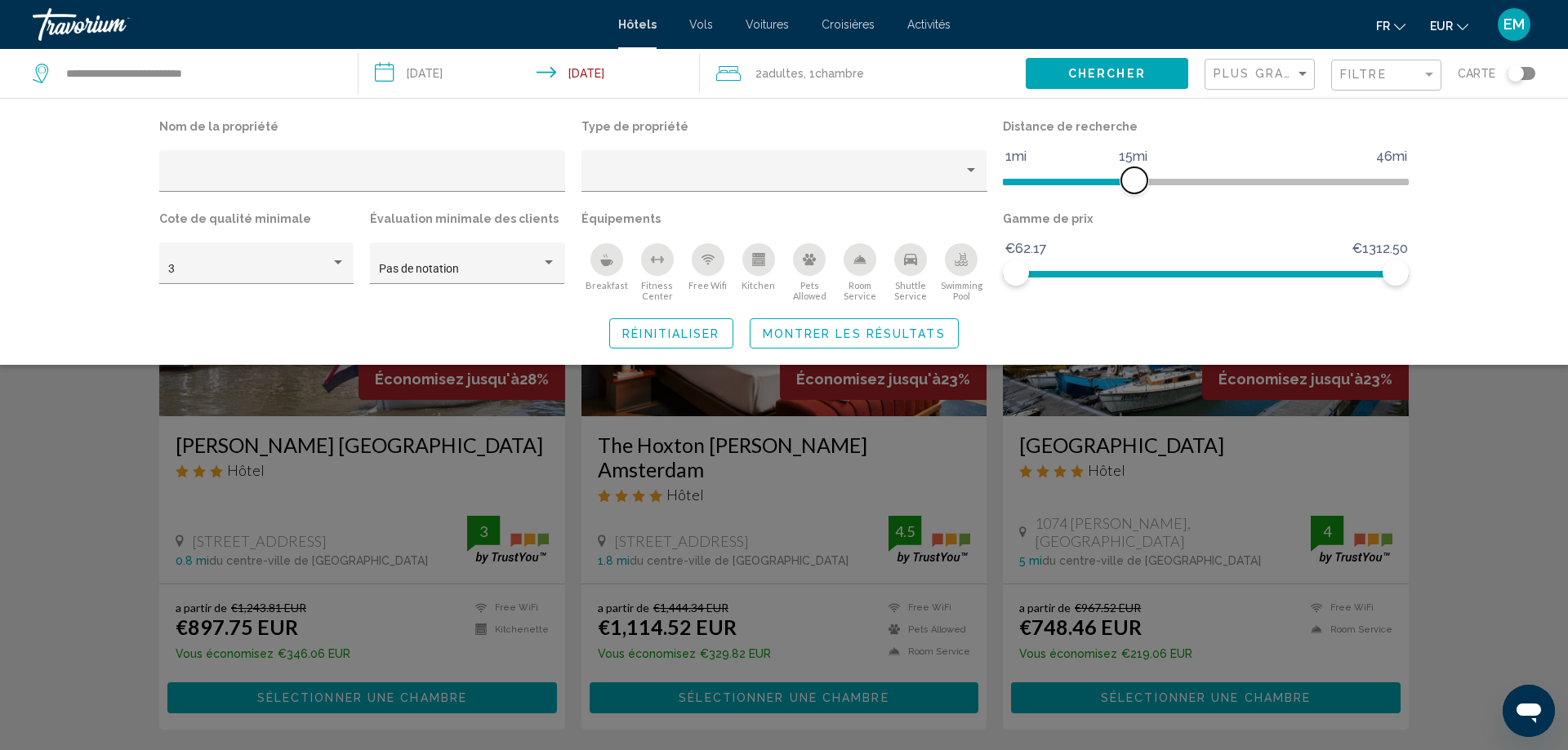
drag, startPoint x: 1269, startPoint y: 178, endPoint x: 1130, endPoint y: 191, distance: 139.6
click at [1130, 191] on span "Hotel Filters" at bounding box center [1134, 180] width 26 height 26
drag, startPoint x: 1129, startPoint y: 182, endPoint x: 1104, endPoint y: 187, distance: 25.5
click at [1104, 187] on span "Hotel Filters" at bounding box center [1099, 180] width 26 height 26
click at [1098, 188] on span "Hotel Filters" at bounding box center [1099, 180] width 26 height 26
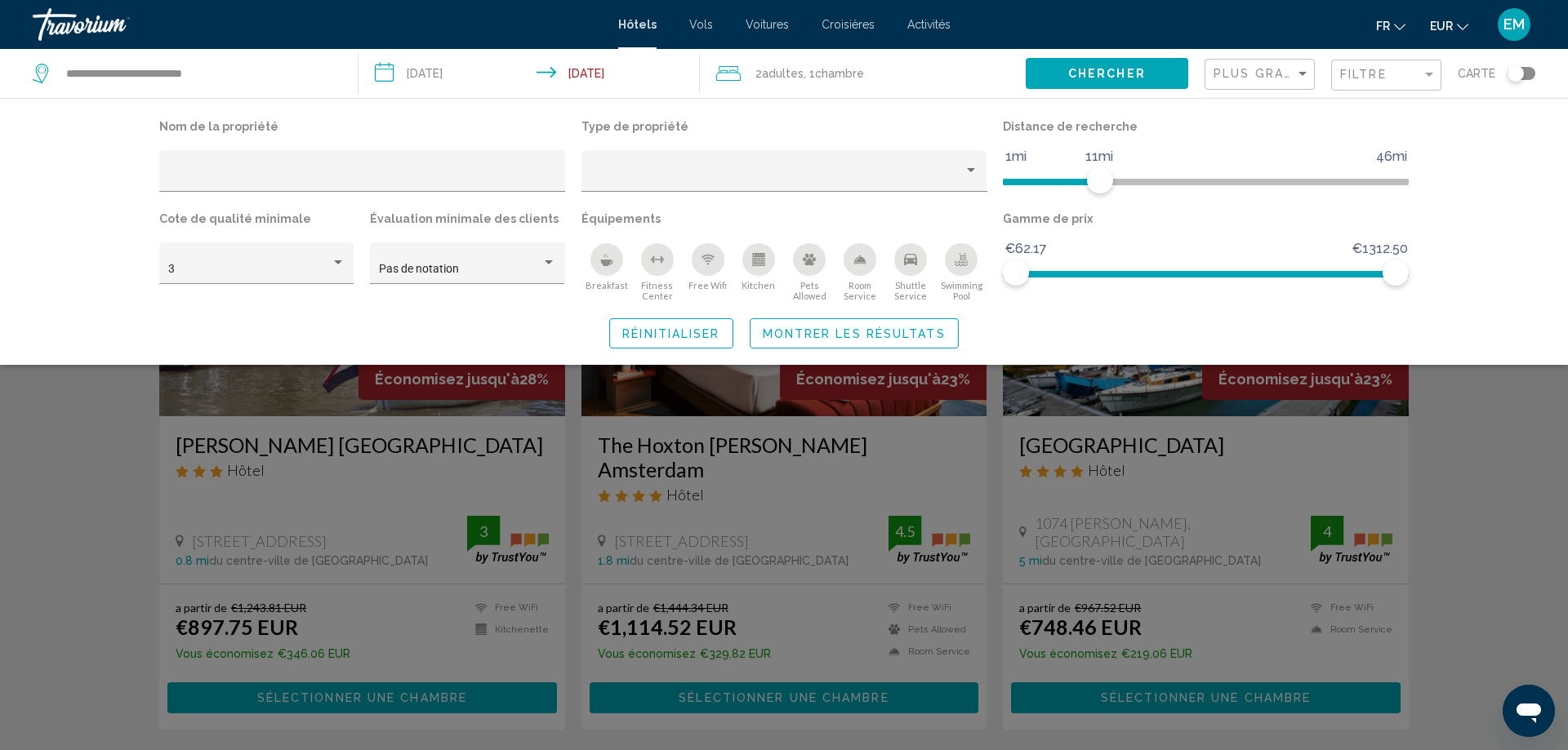
click at [1445, 454] on div "Search widget" at bounding box center [784, 498] width 1568 height 506
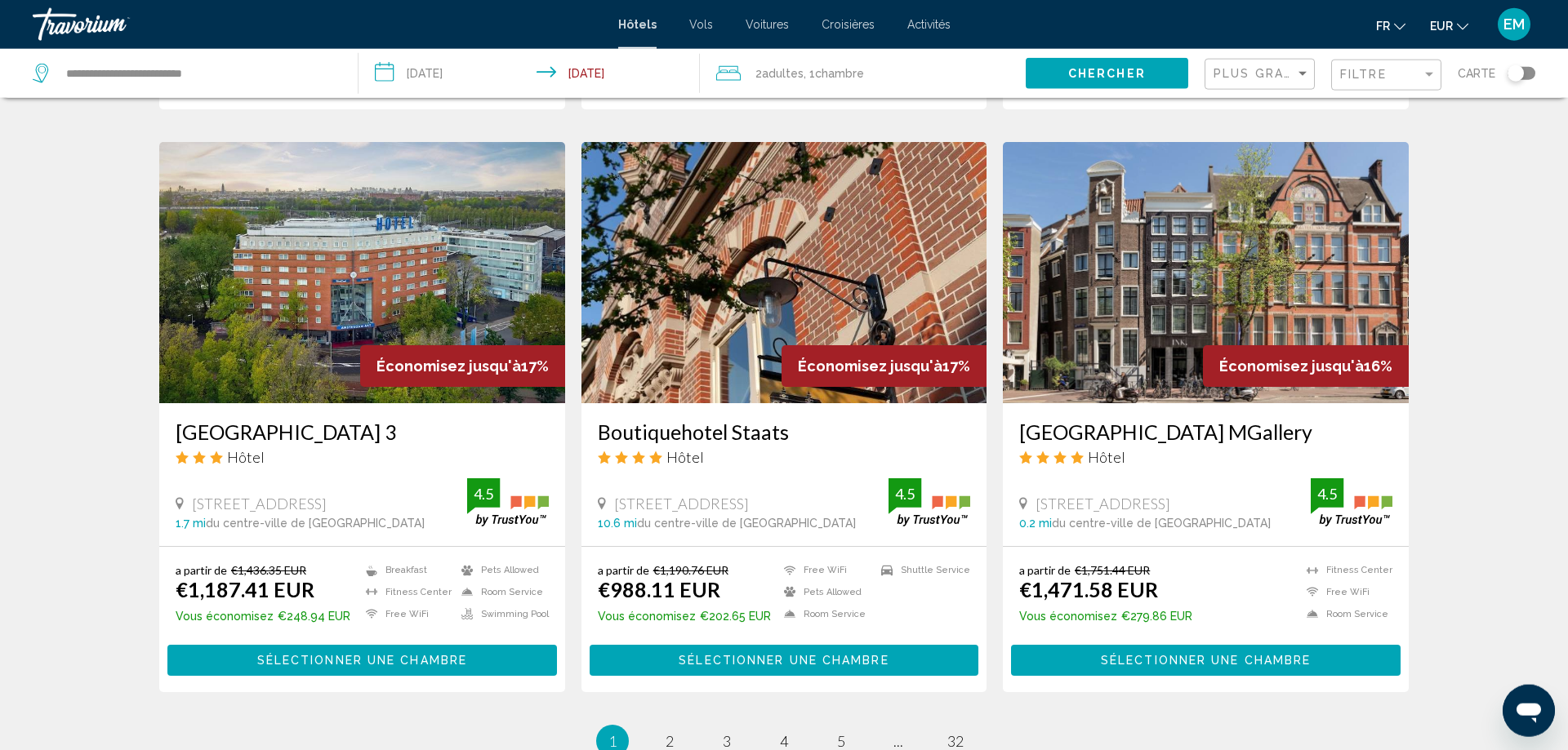
scroll to position [1832, 0]
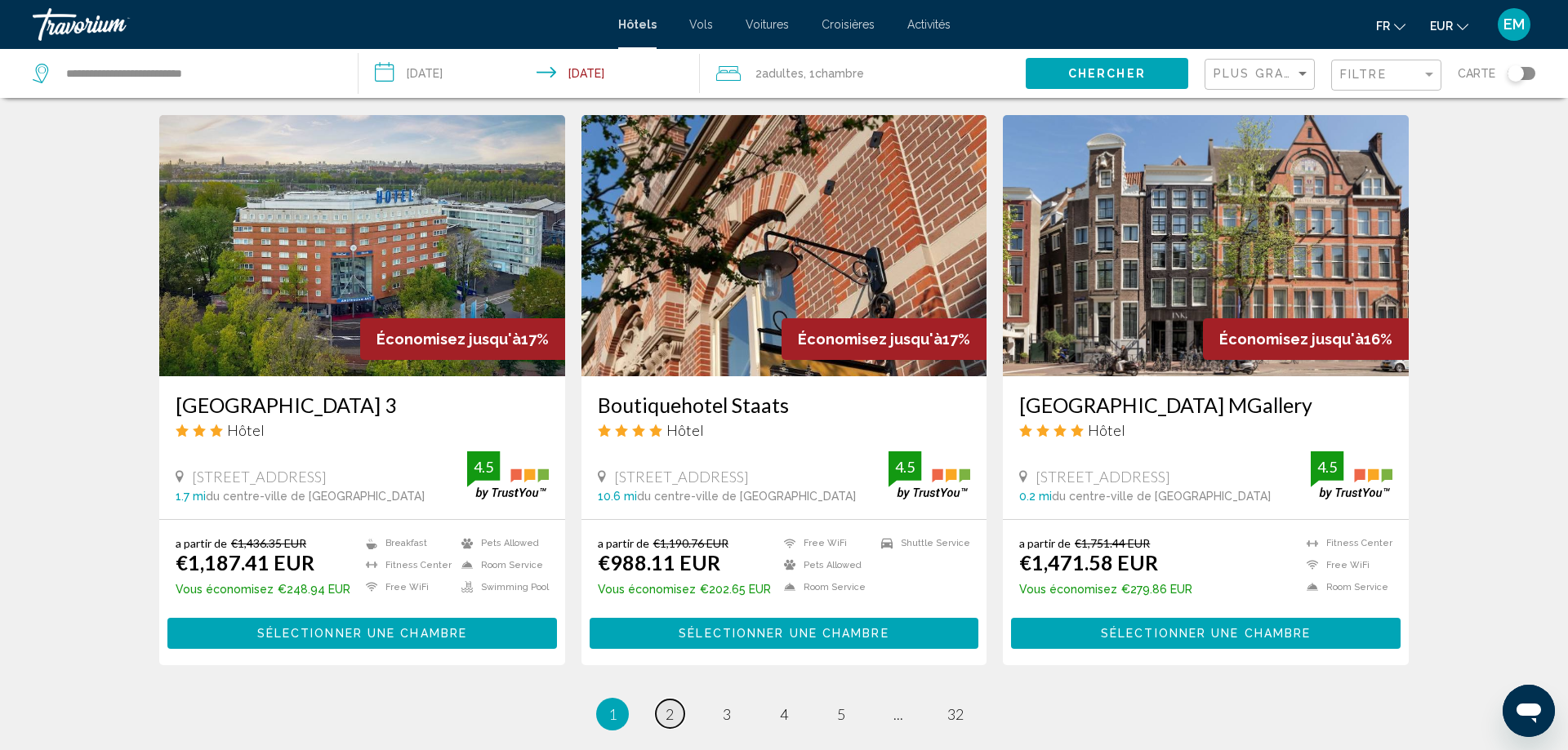
click at [675, 700] on link "page 2" at bounding box center [670, 714] width 28 height 28
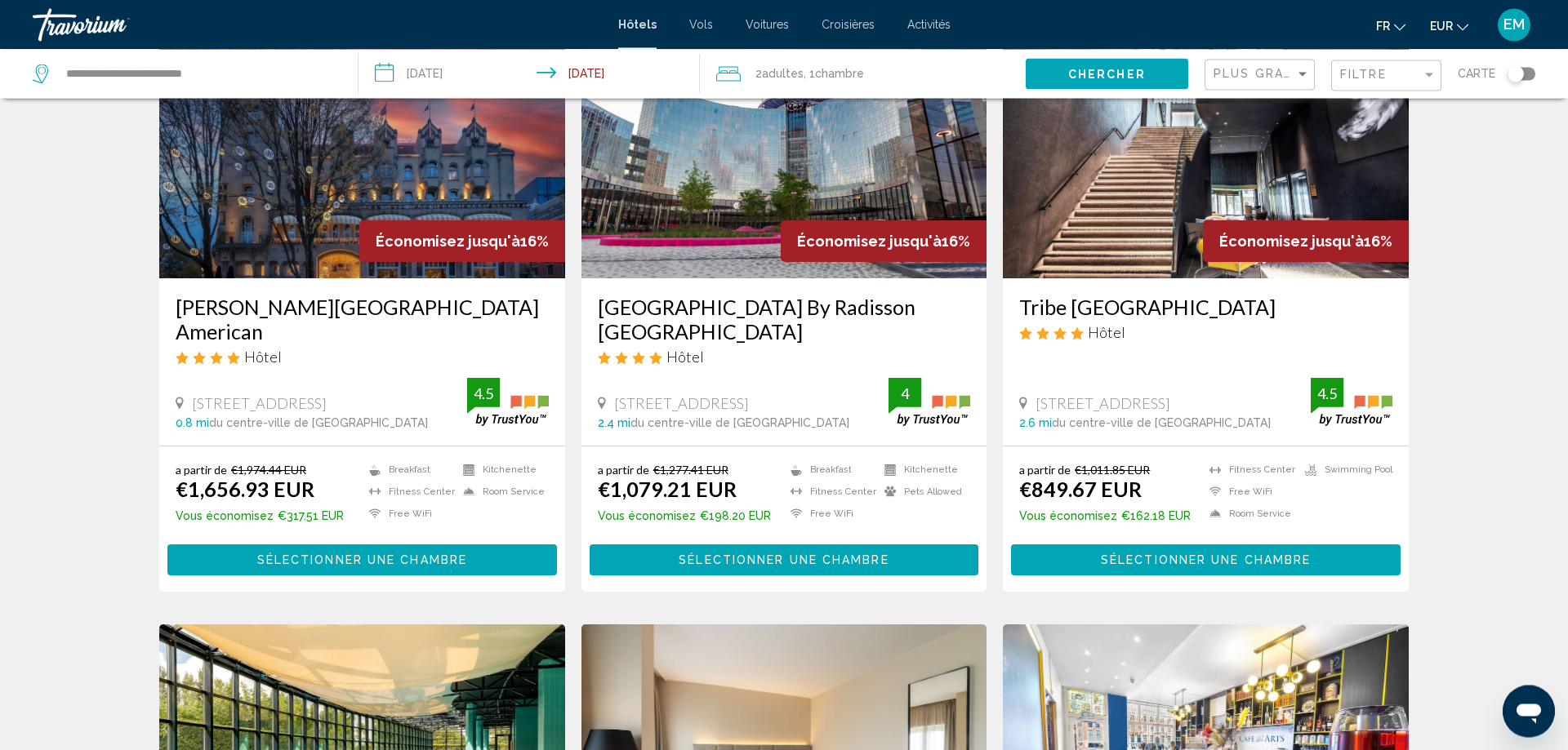
scroll to position [166, 0]
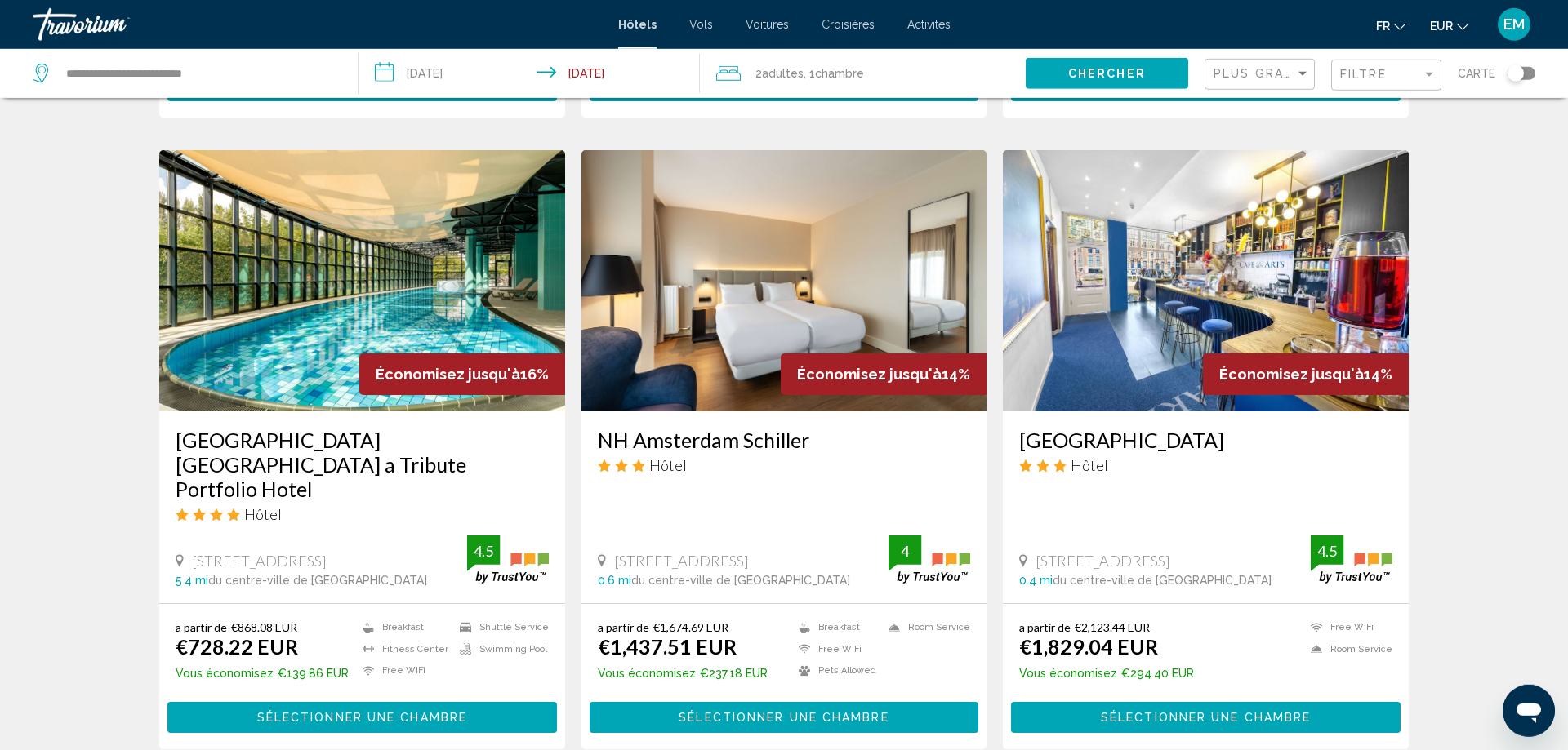
scroll to position [666, 0]
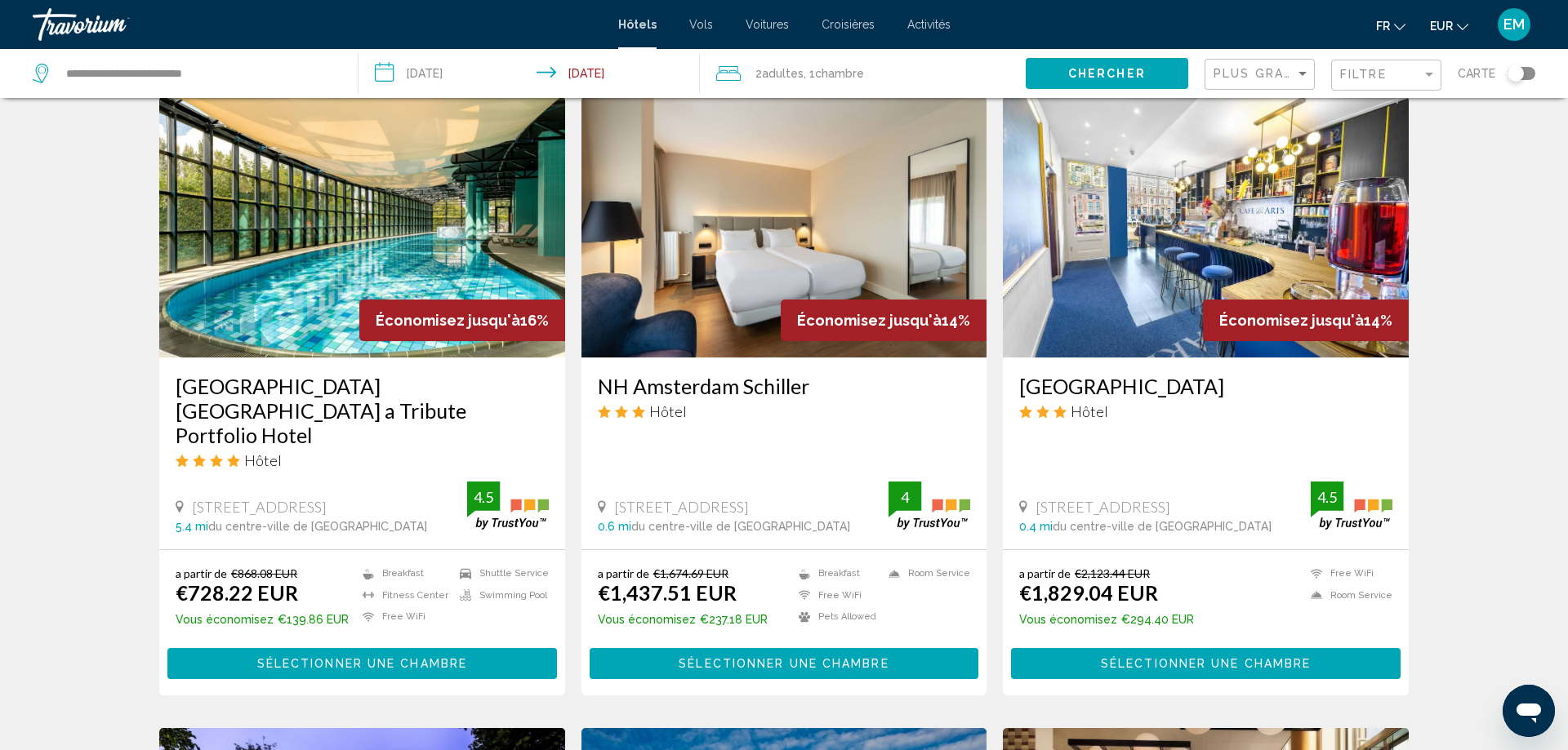
click at [33, 549] on div "Résultats de la recherche d'hôtel - 383 endroits pour passer votre temps Économ…" at bounding box center [784, 691] width 1568 height 2486
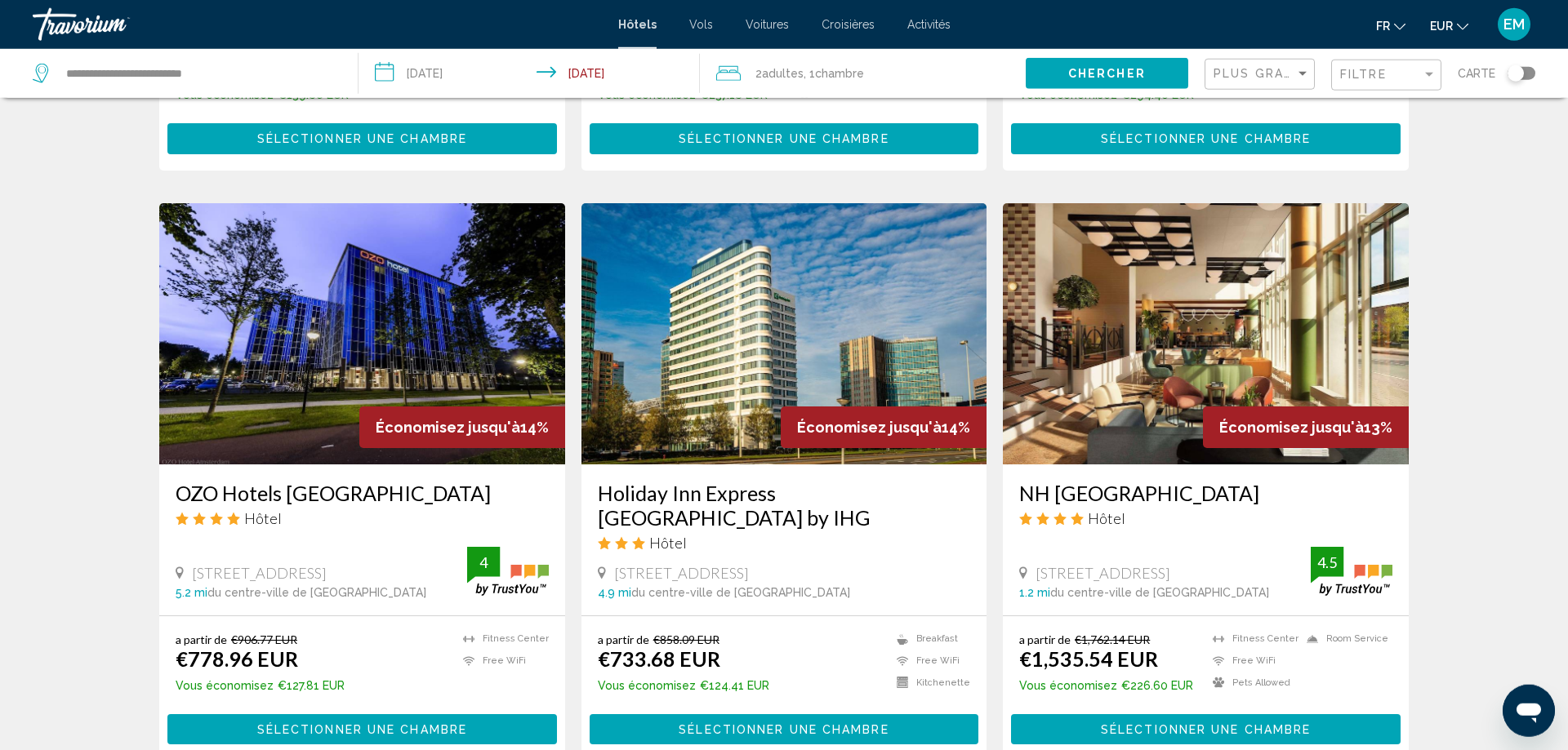
scroll to position [1165, 0]
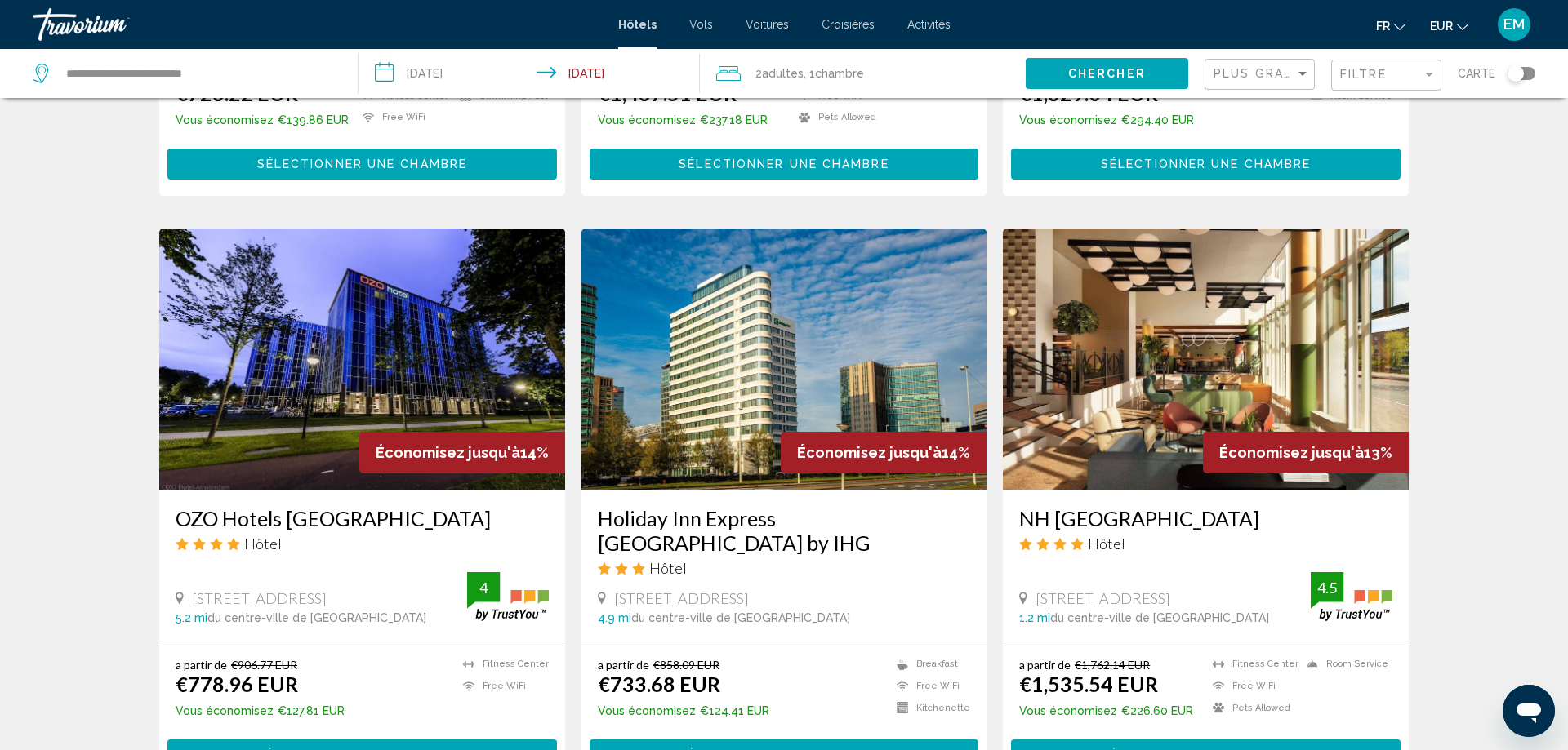
click at [89, 326] on div "Résultats de la recherche d'hôtel - 383 endroits pour passer votre temps Économ…" at bounding box center [784, 191] width 1568 height 2486
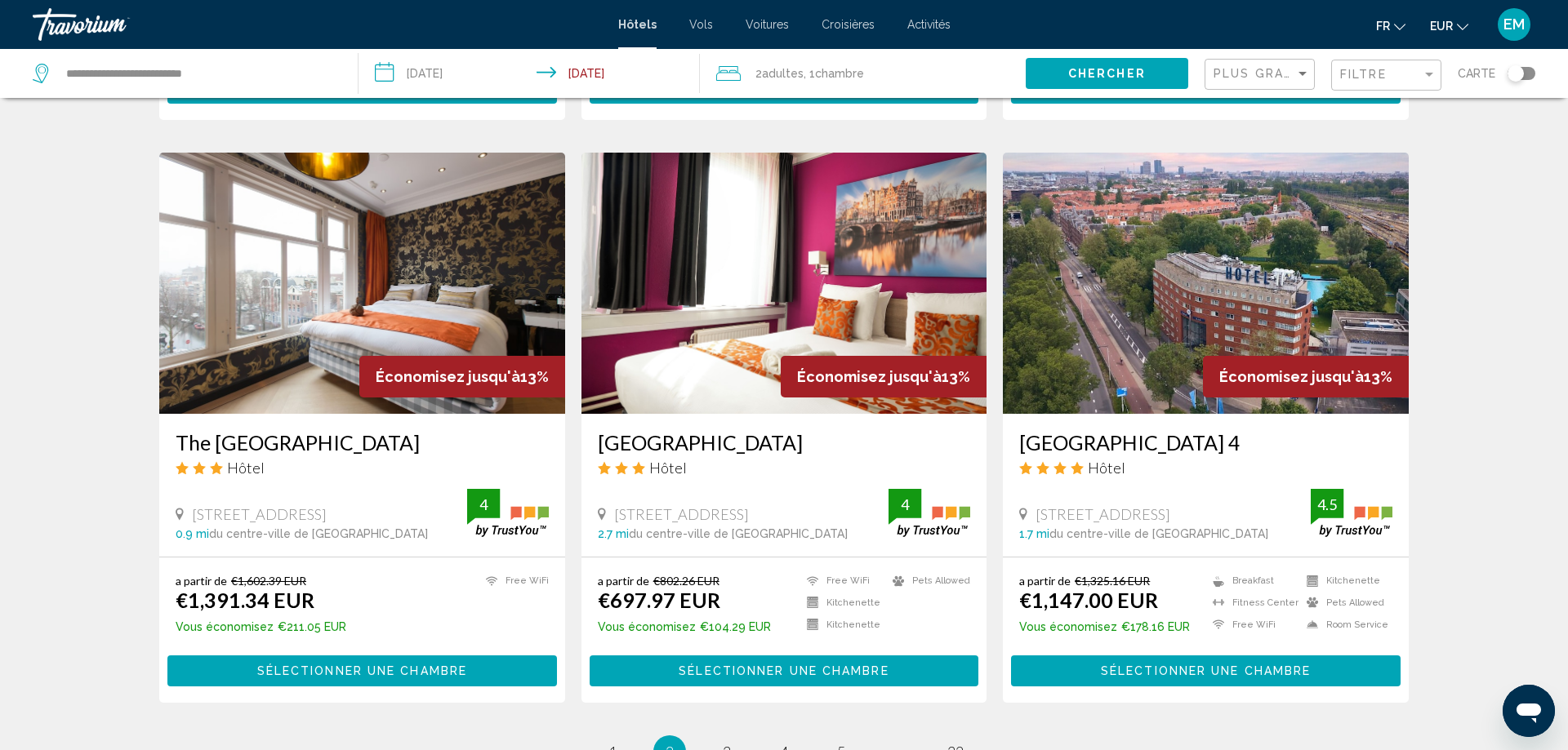
scroll to position [1748, 0]
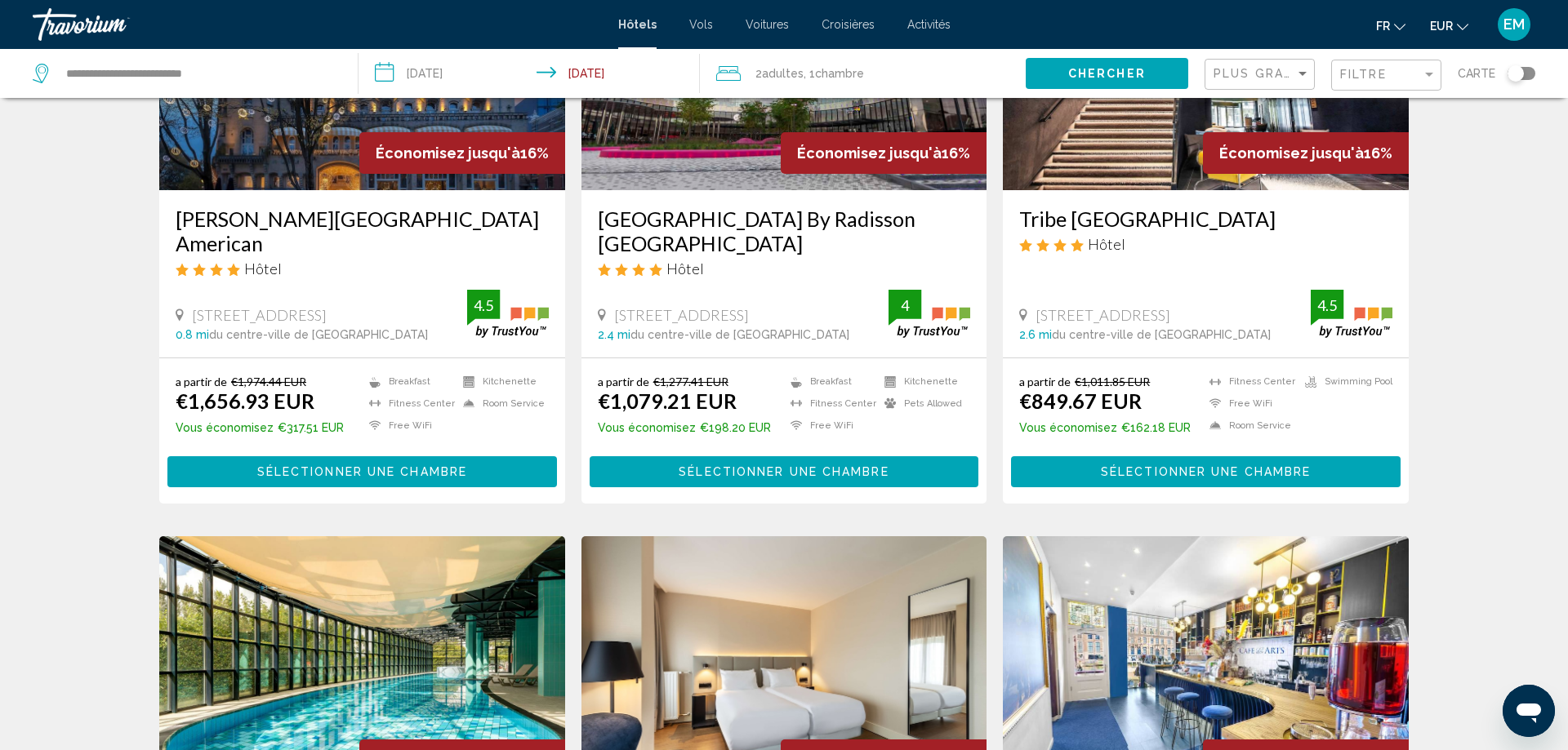
scroll to position [0, 0]
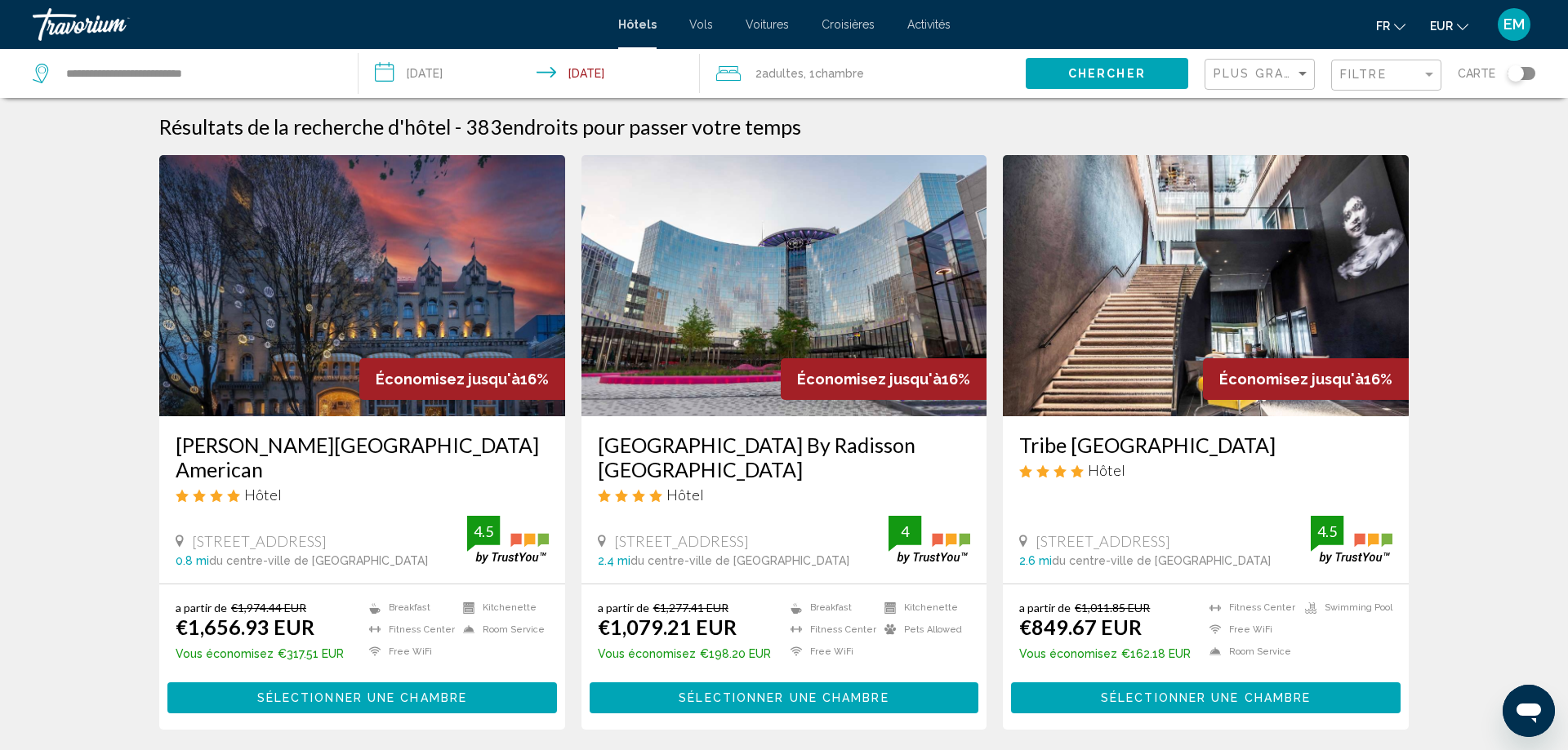
click at [1103, 394] on img "Main content" at bounding box center [1206, 285] width 406 height 261
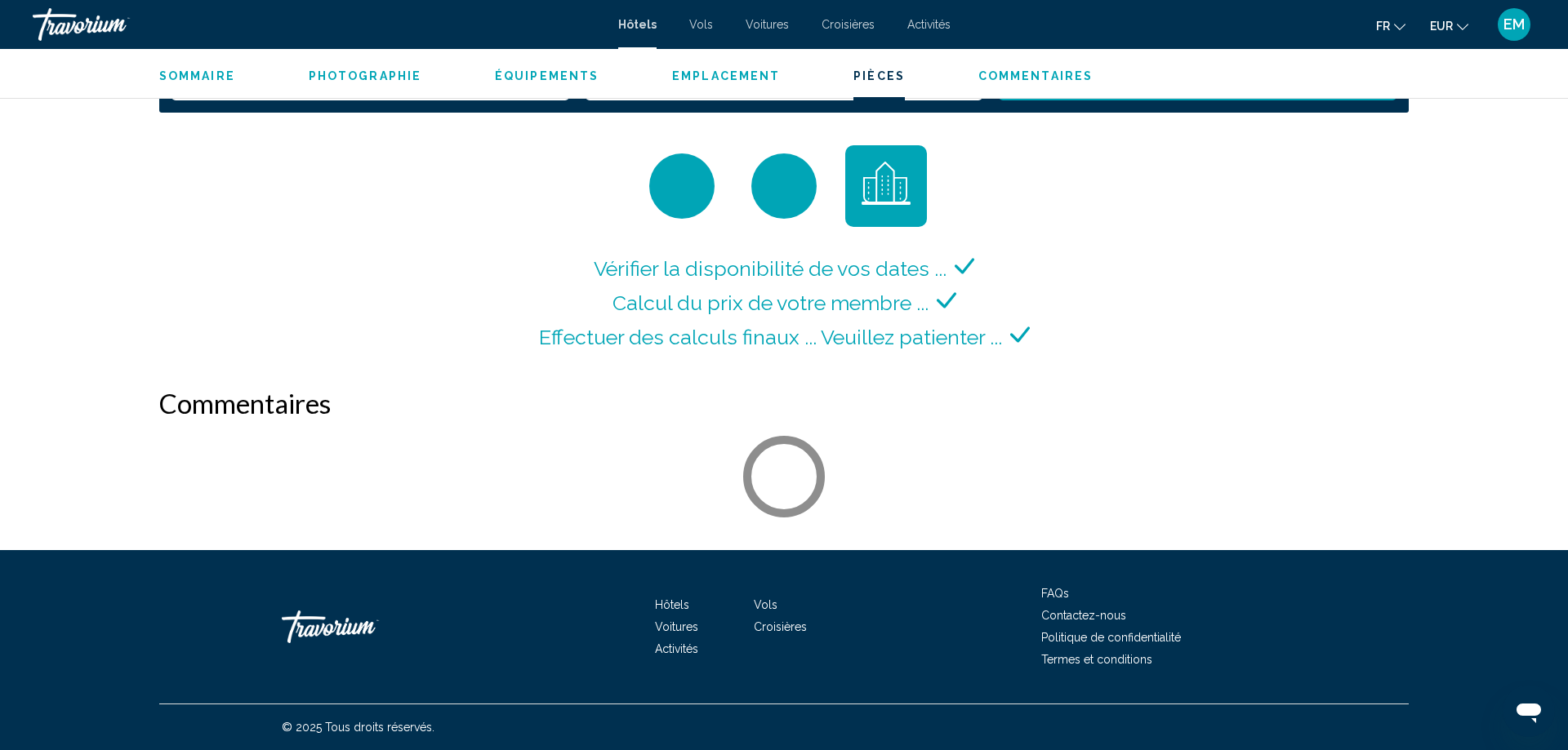
scroll to position [2167, 0]
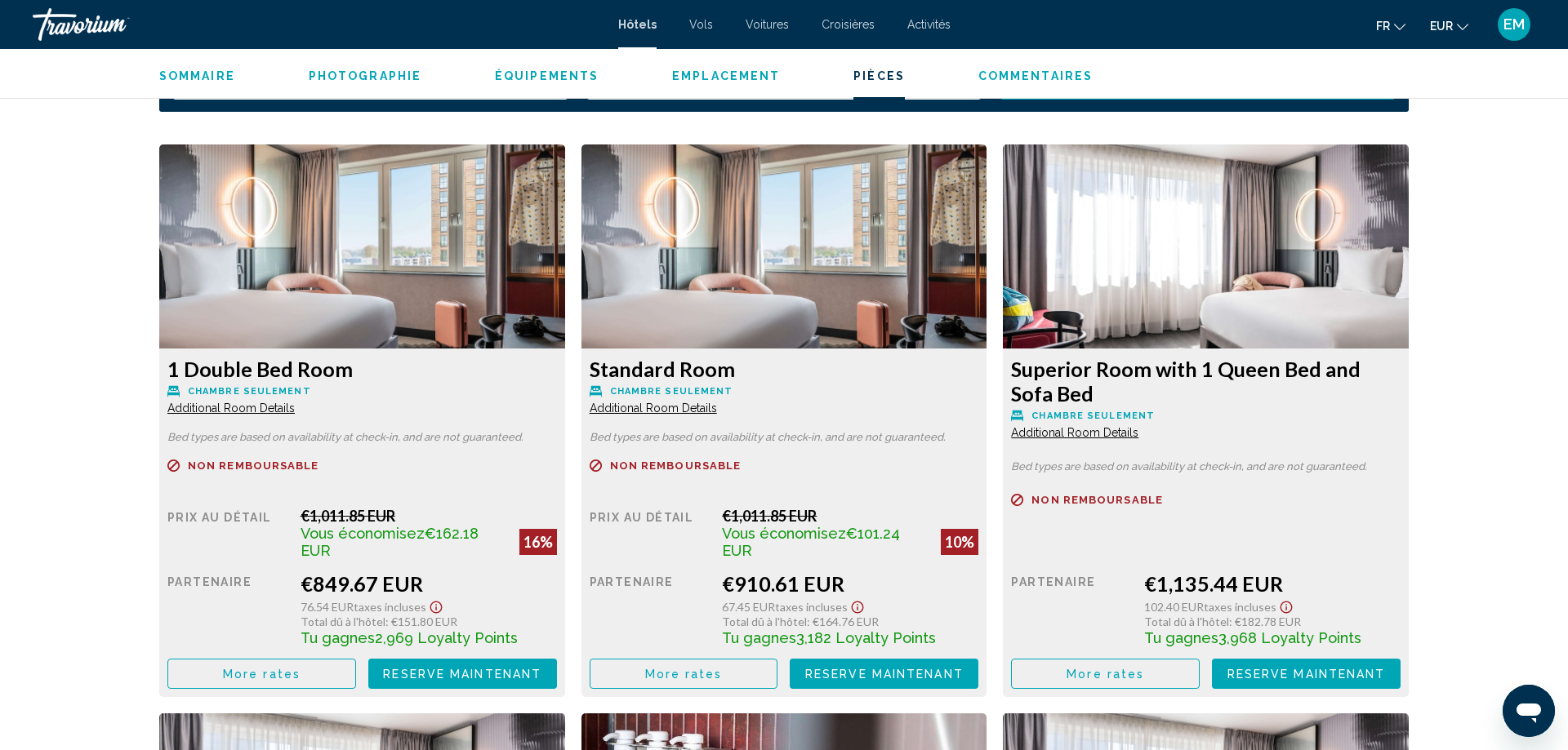
click at [0, 413] on div "[GEOGRAPHIC_DATA], , [GEOGRAPHIC_DATA] Tribe [GEOGRAPHIC_DATA] 4.5 Adresse [STR…" at bounding box center [784, 28] width 1568 height 4293
click at [0, 227] on div "[GEOGRAPHIC_DATA], , [GEOGRAPHIC_DATA] Tribe [GEOGRAPHIC_DATA] 4.5 Adresse [STR…" at bounding box center [784, 28] width 1568 height 4293
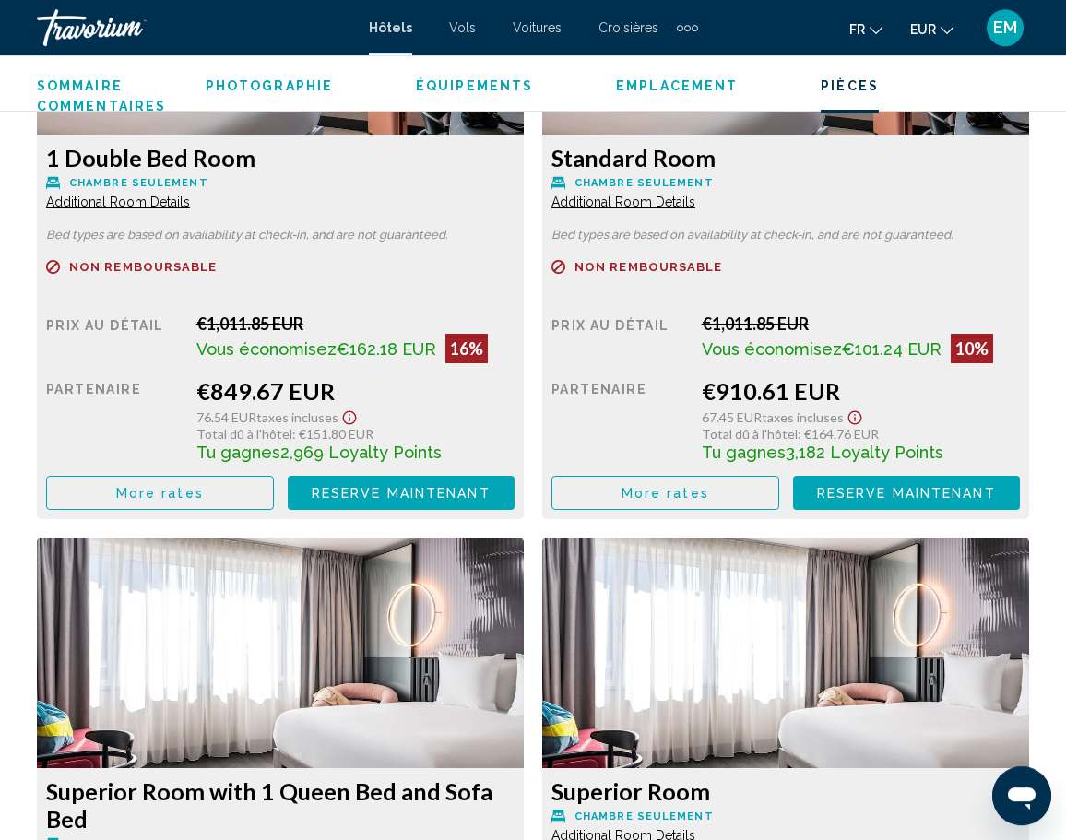
scroll to position [2823, 0]
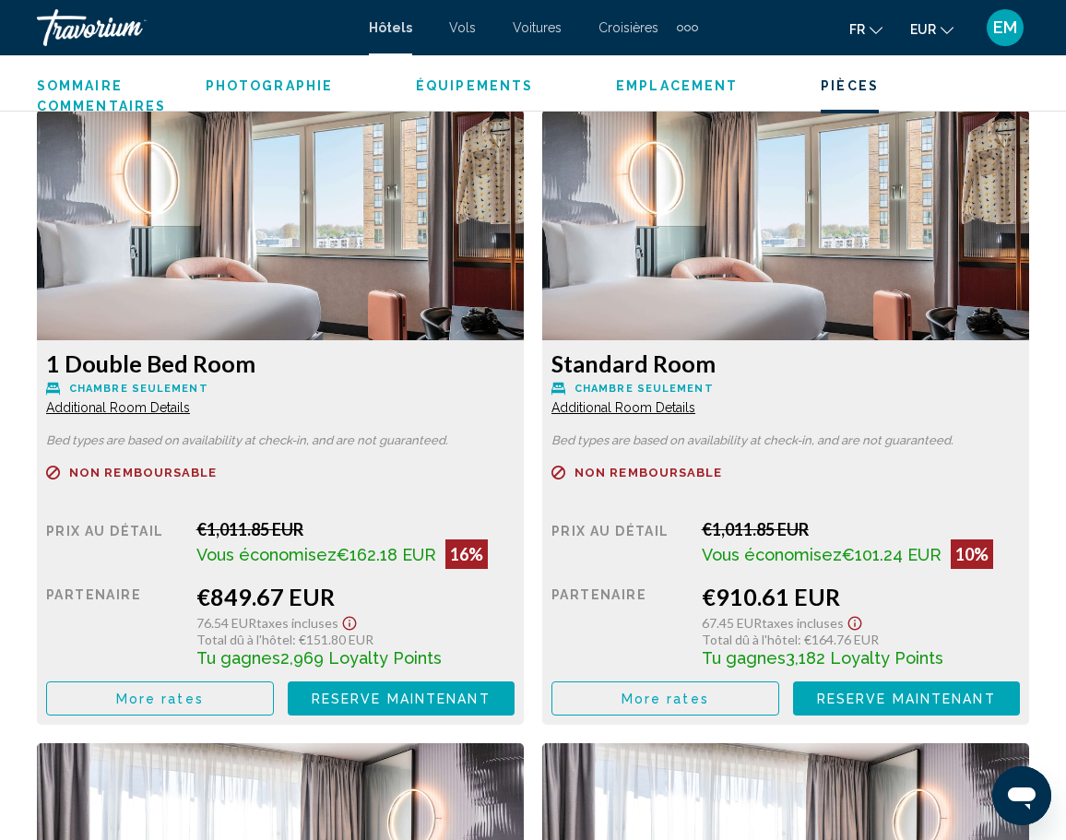
click at [95, 413] on span "Additional Room Details" at bounding box center [118, 407] width 144 height 15
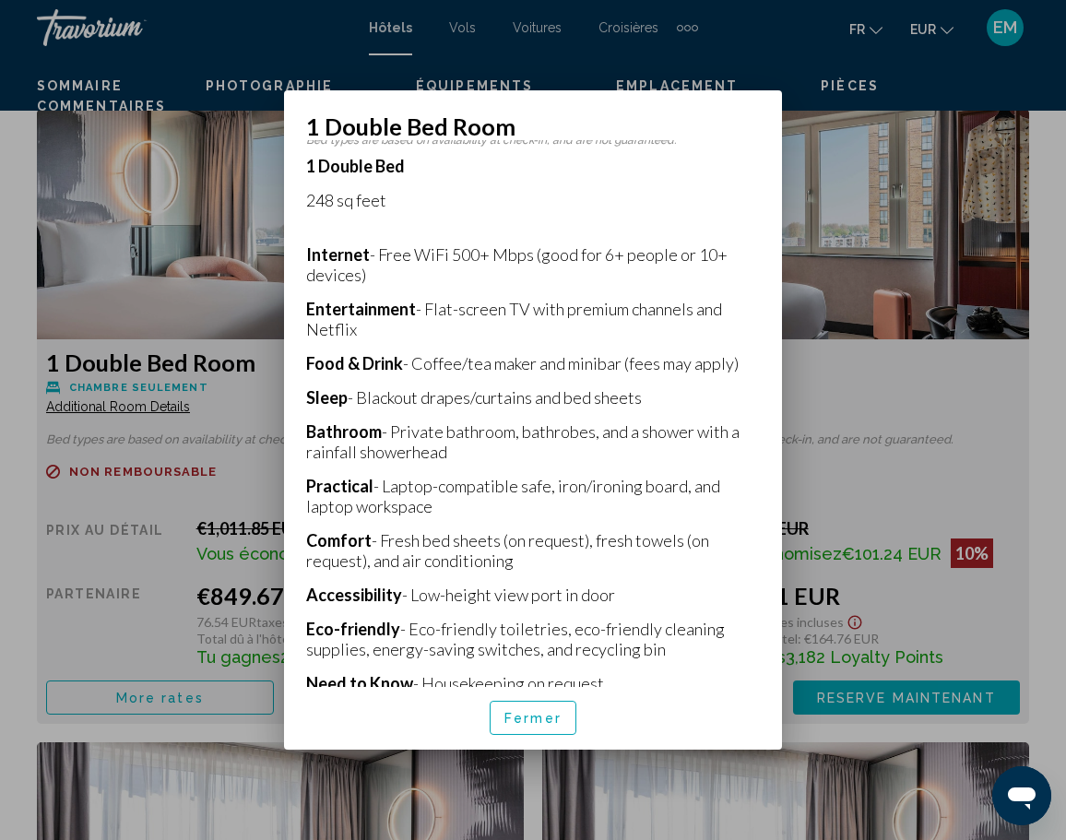
scroll to position [419, 0]
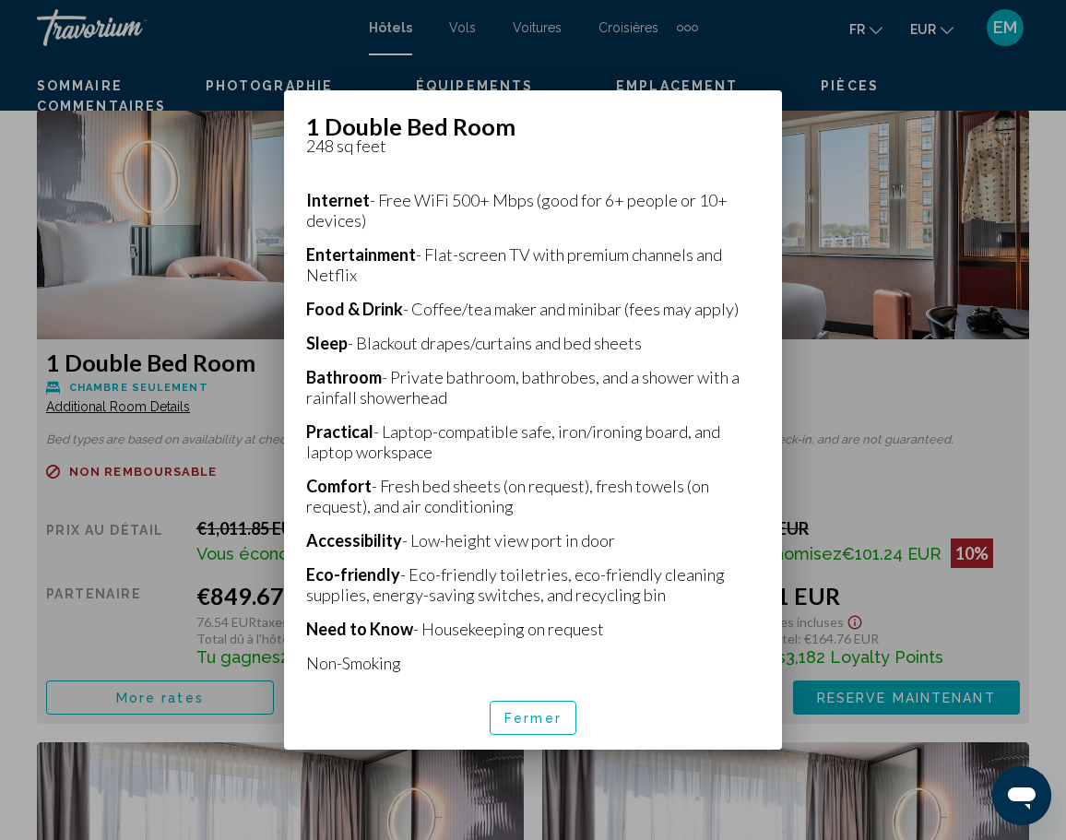
click at [890, 192] on div at bounding box center [533, 420] width 1066 height 840
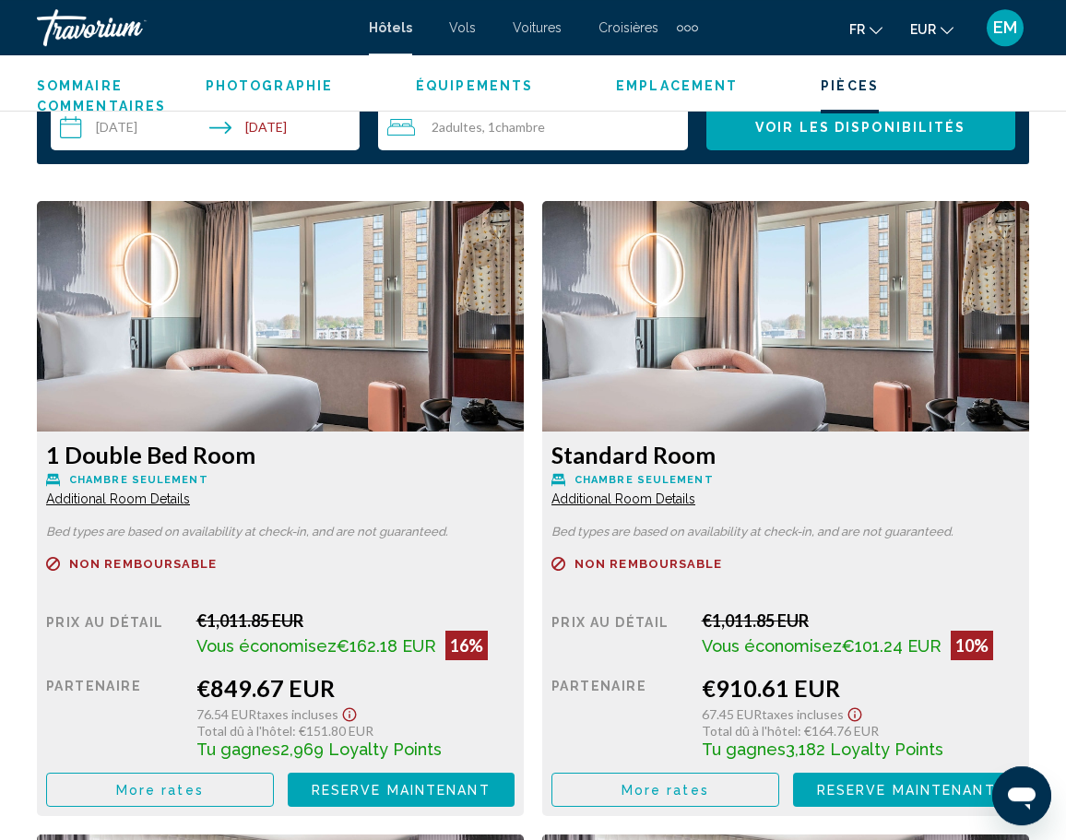
scroll to position [2730, 0]
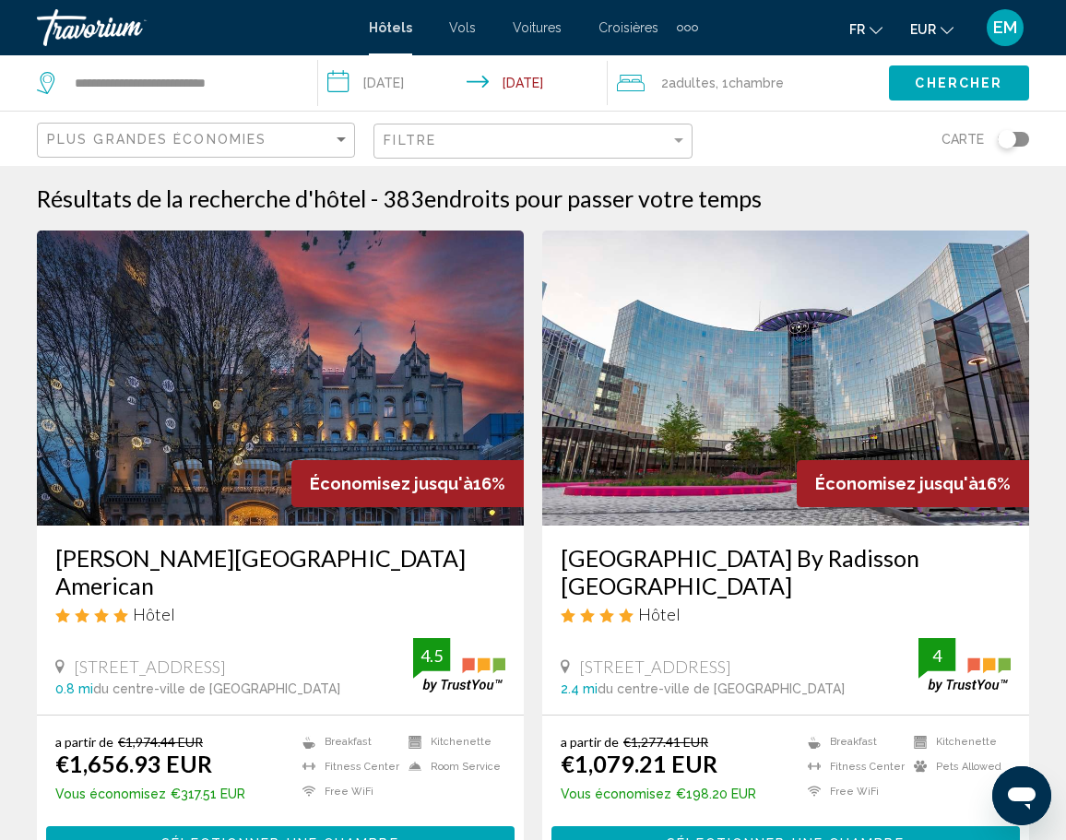
click at [743, 561] on h3 "[GEOGRAPHIC_DATA] By Radisson [GEOGRAPHIC_DATA]" at bounding box center [785, 571] width 450 height 55
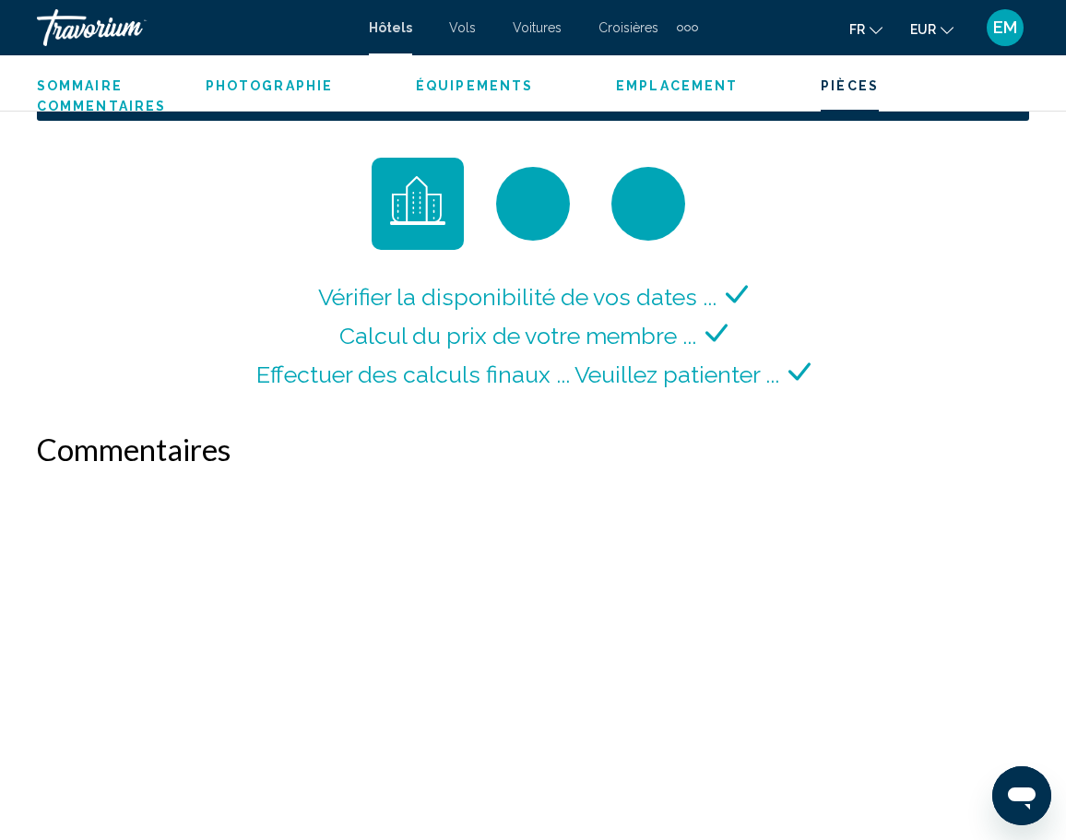
scroll to position [2756, 0]
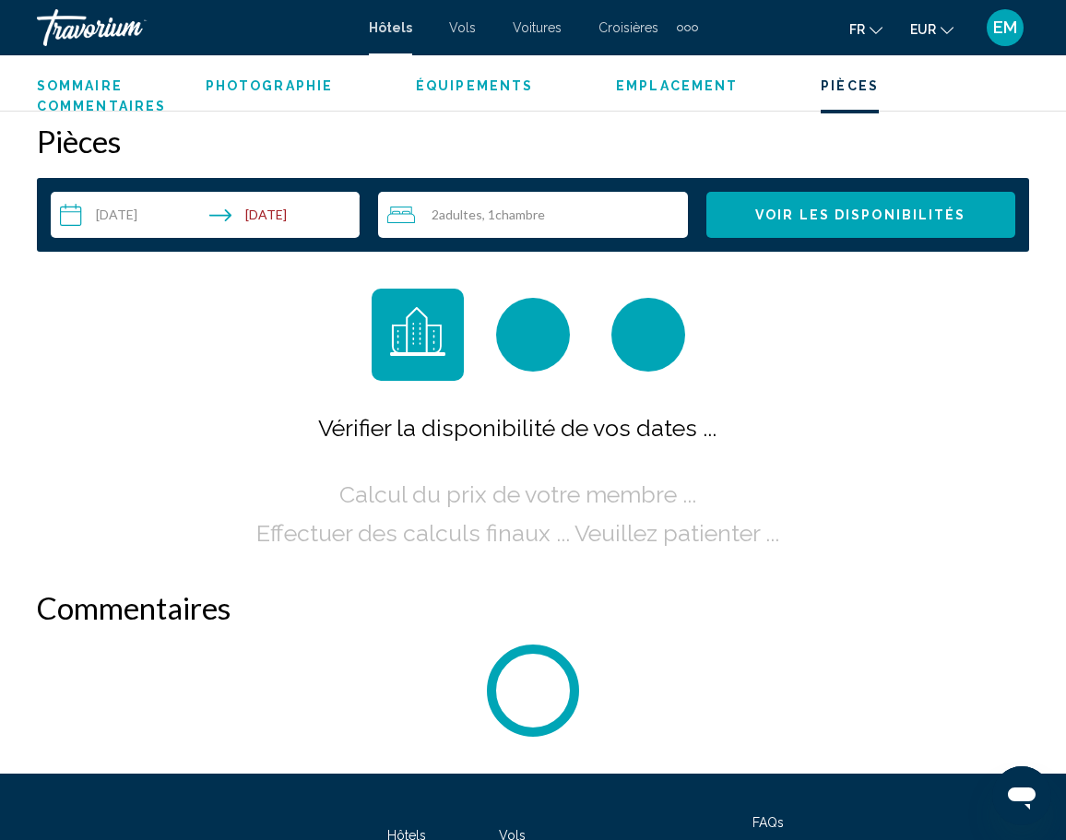
scroll to position [2778, 0]
